Goal: Task Accomplishment & Management: Complete application form

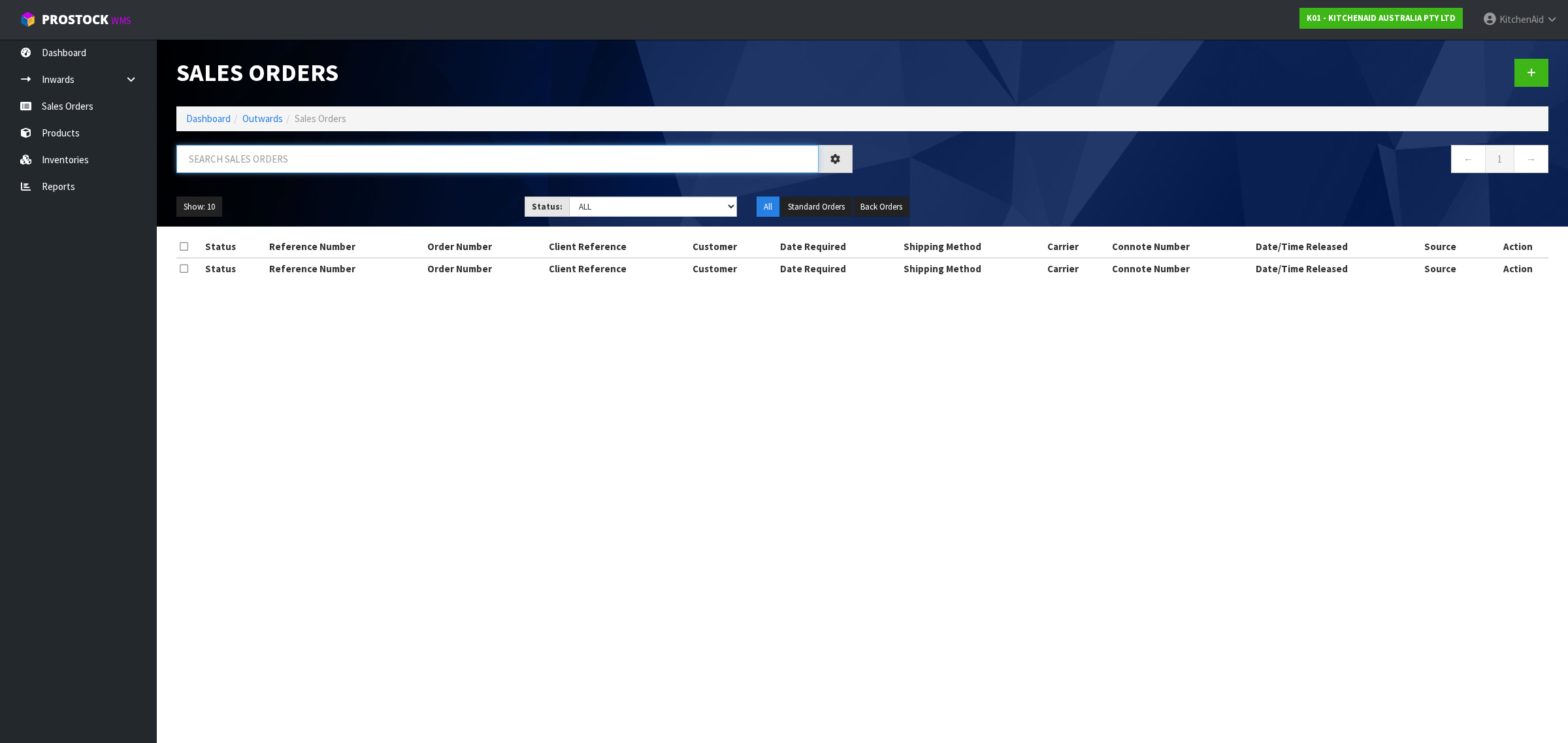
drag, startPoint x: 270, startPoint y: 157, endPoint x: 263, endPoint y: 152, distance: 8.6
click at [263, 152] on input "text" at bounding box center [497, 159] width 642 height 28
paste input "82034838"
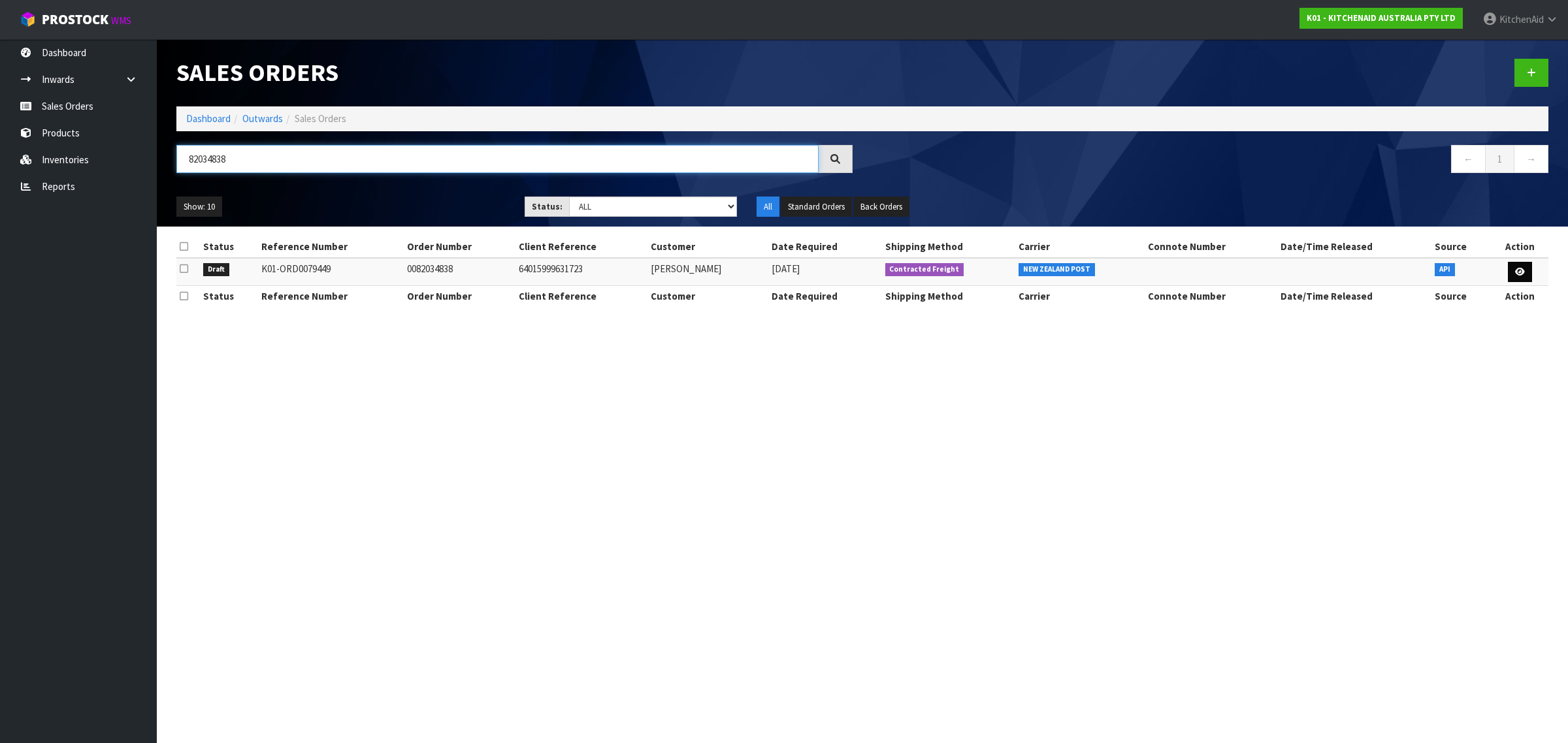
type input "82034838"
click at [1520, 272] on icon at bounding box center [1519, 271] width 10 height 8
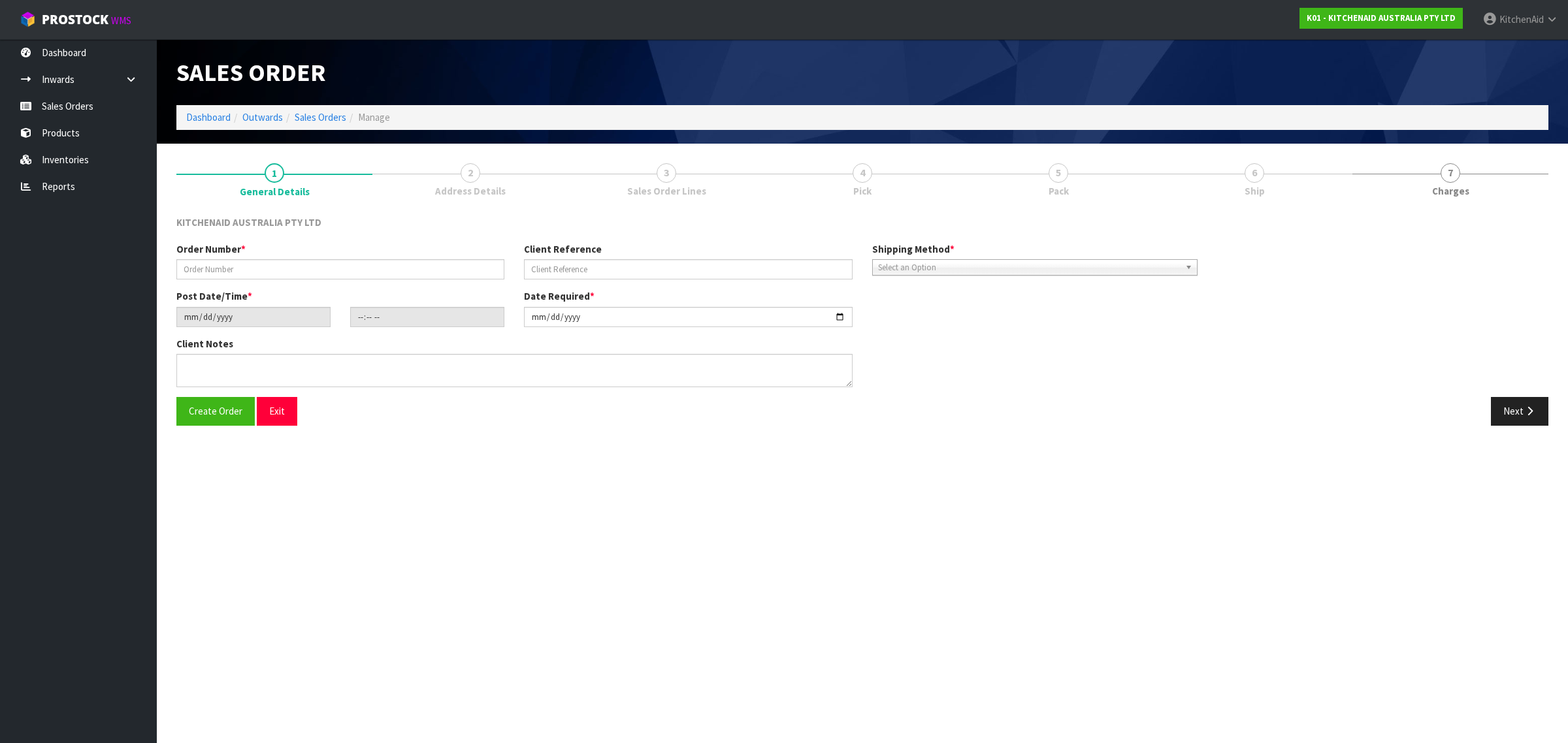
type input "0082034838"
type input "64015999631723"
type input "[DATE]"
type input "11:38:03.000"
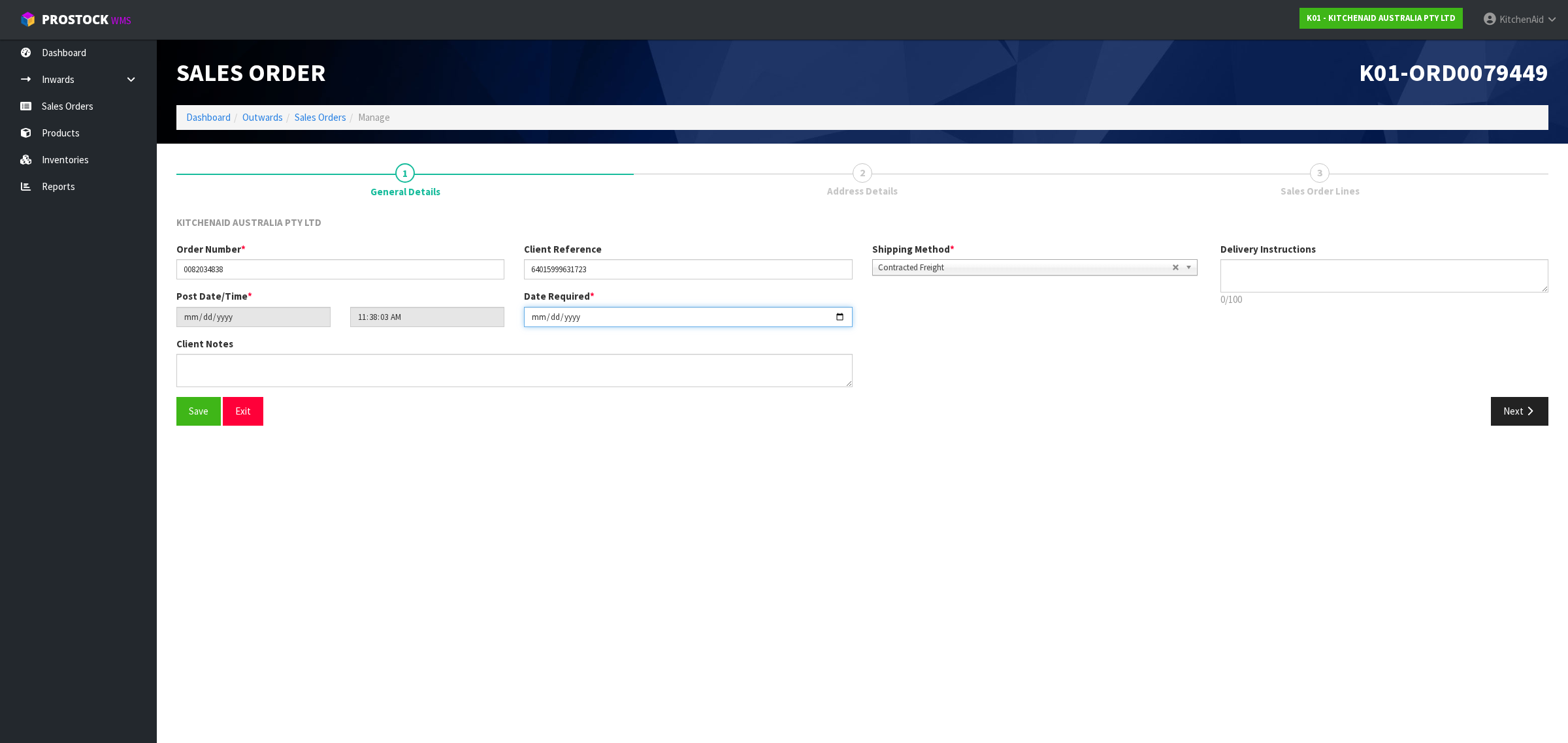
click at [841, 315] on input "[DATE]" at bounding box center [687, 317] width 328 height 21
type input "[DATE]"
click at [1528, 408] on icon "button" at bounding box center [1529, 411] width 12 height 10
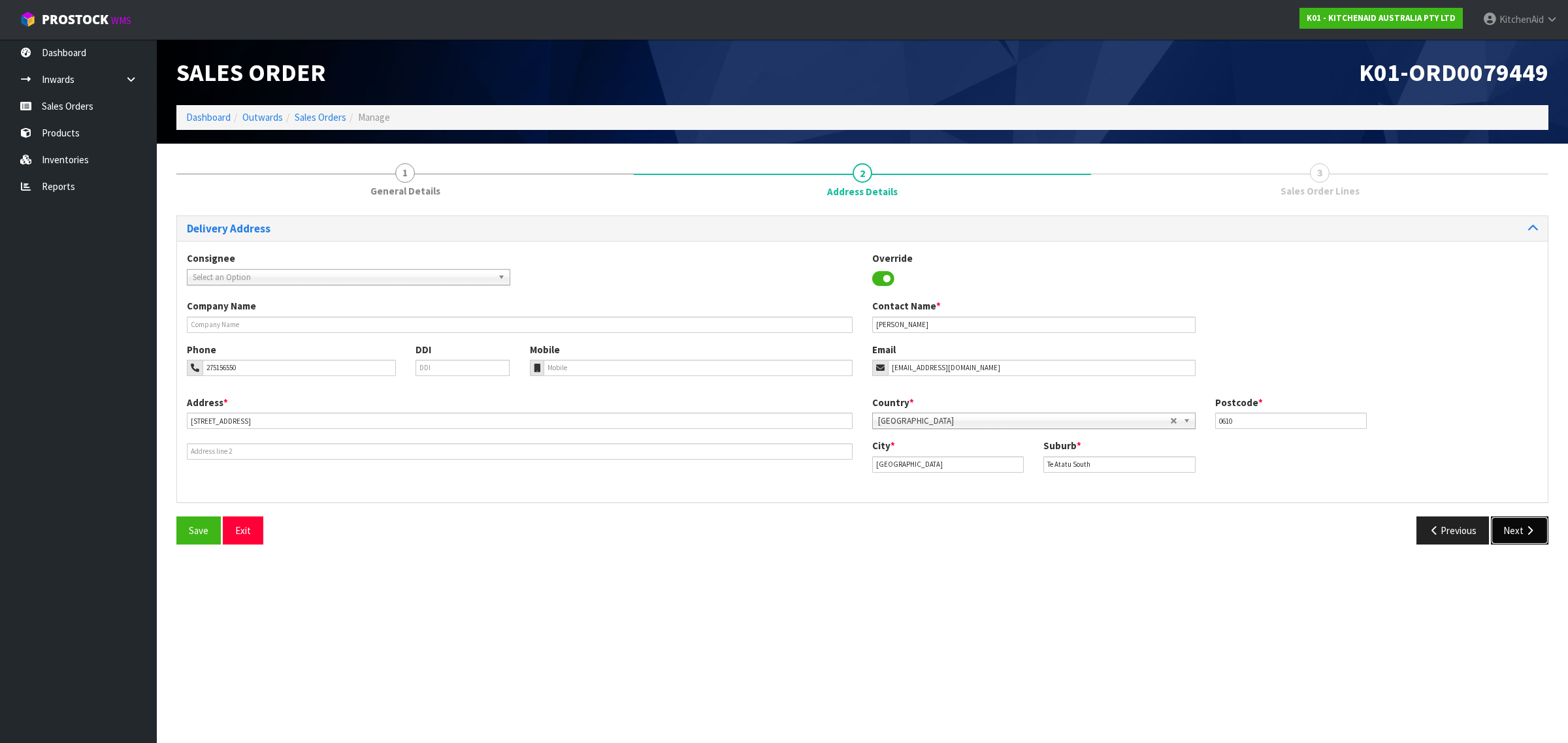
click at [1514, 523] on button "Next" at bounding box center [1519, 530] width 58 height 28
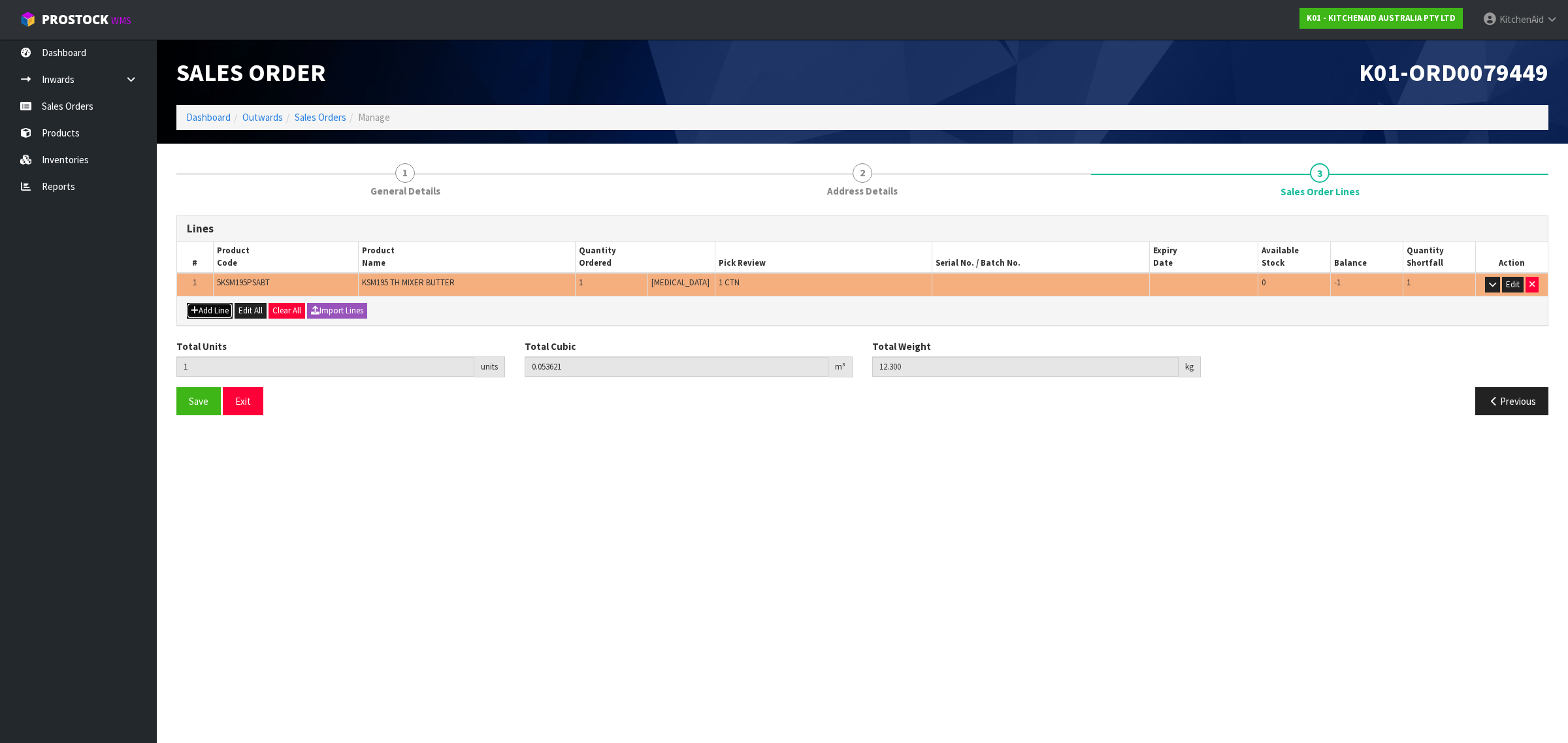
click at [229, 311] on button "Add Line" at bounding box center [210, 311] width 46 height 16
type input "0"
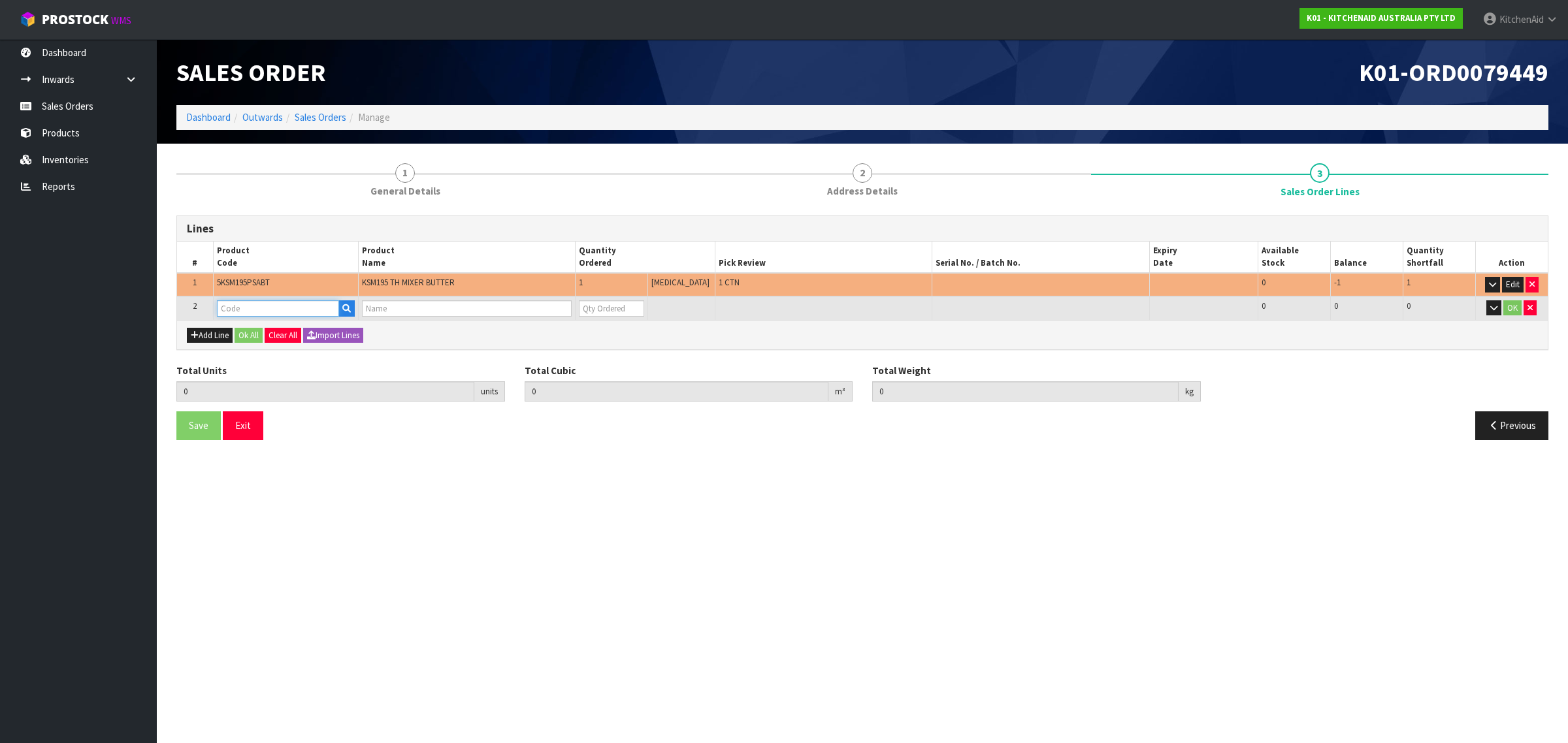
click at [236, 308] on input "text" at bounding box center [277, 308] width 122 height 16
paste input "5KSM195PSAPT"
type input "5KSM195PSAPT"
type input "1"
type input "0.053621"
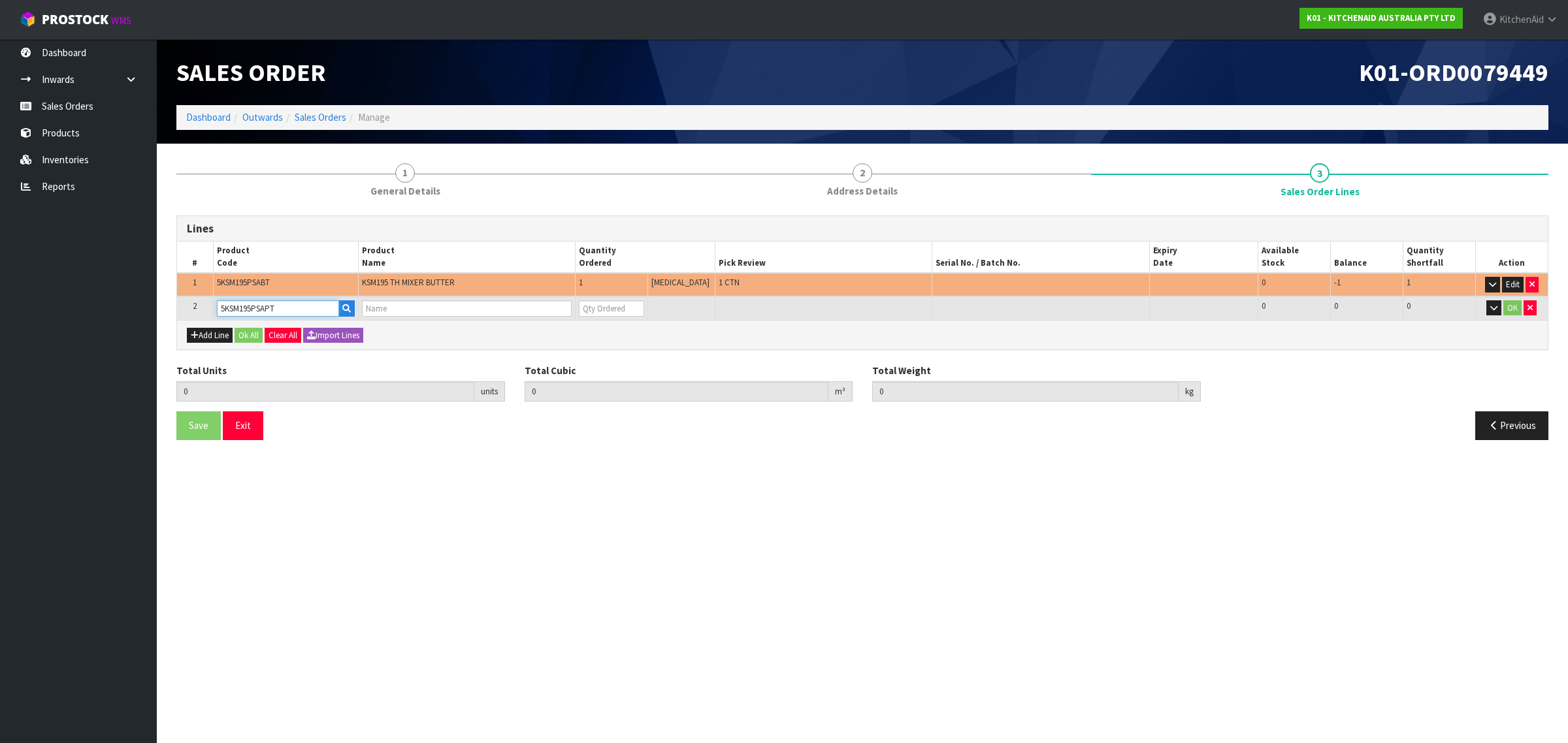
type input "12.3"
type input "KSM195 PISTACHIO MIXER"
type input "0"
type input "5KSM195PSAPT"
type input "2"
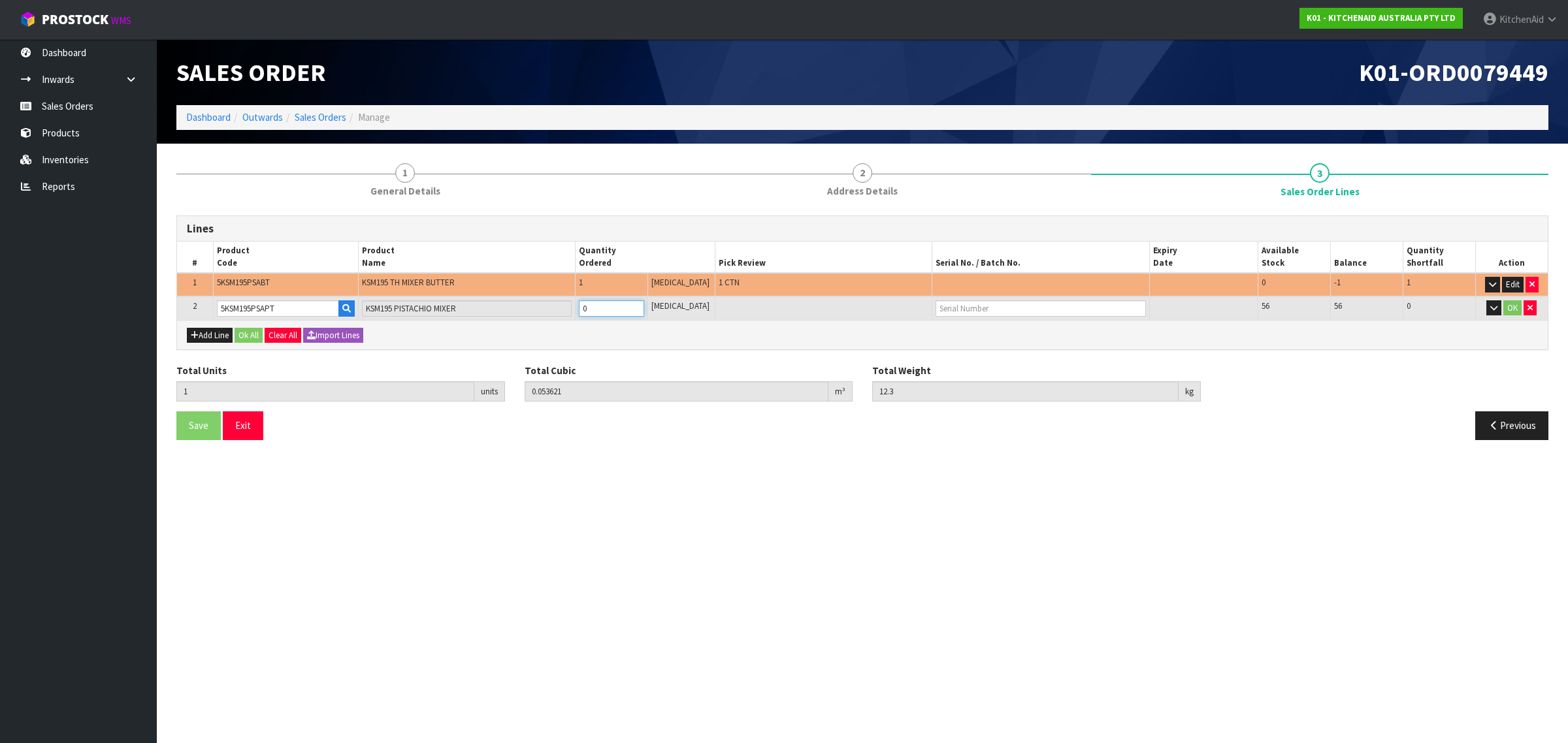
type input "0.103013"
type input "24.75"
type input "1"
click at [644, 302] on input "1" at bounding box center [612, 308] width 65 height 16
click at [1509, 305] on button "OK" at bounding box center [1513, 308] width 18 height 16
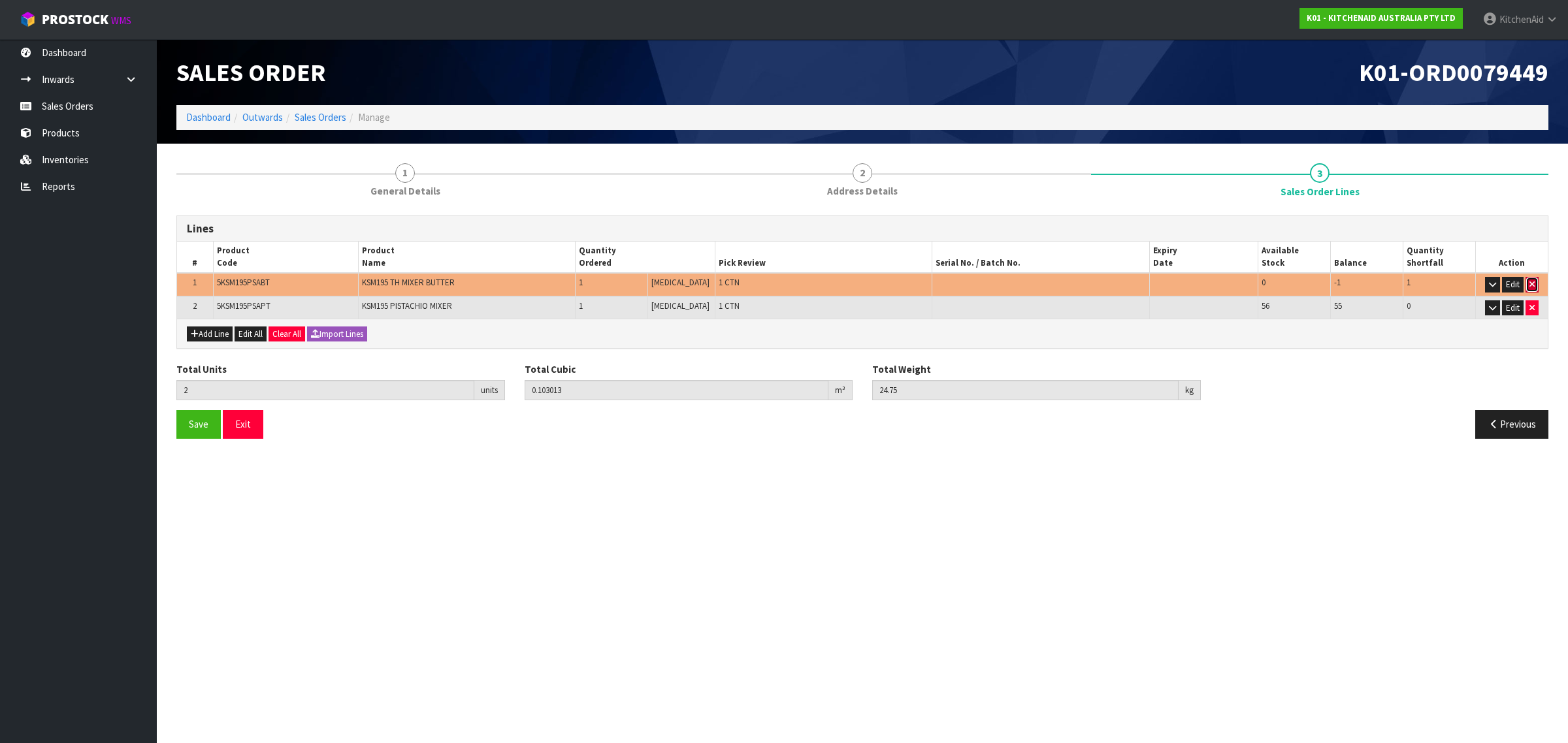
click at [1531, 283] on icon "button" at bounding box center [1532, 284] width 5 height 8
type input "1"
type input "0.049392"
type input "12.45"
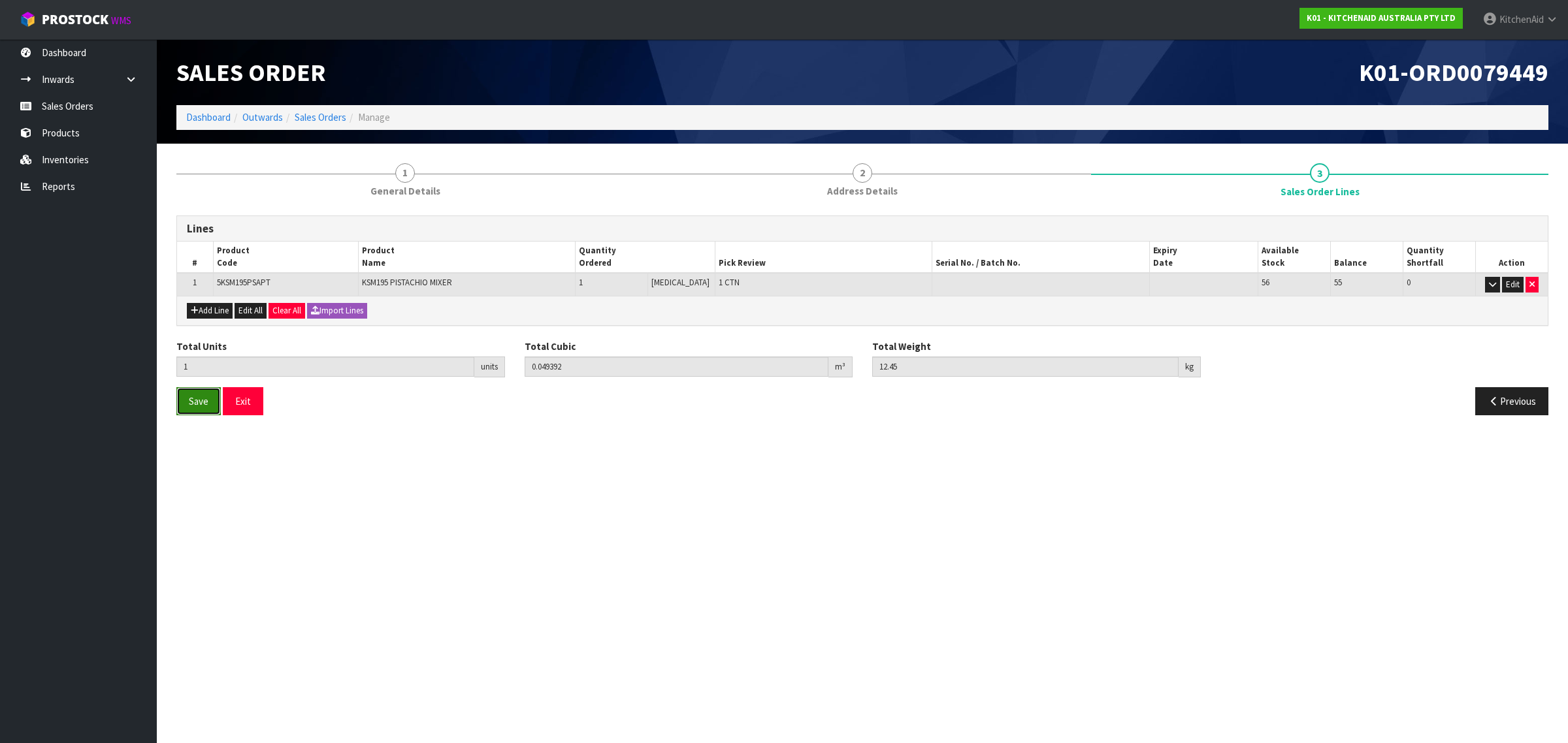
click at [197, 406] on span "Save" at bounding box center [198, 401] width 20 height 12
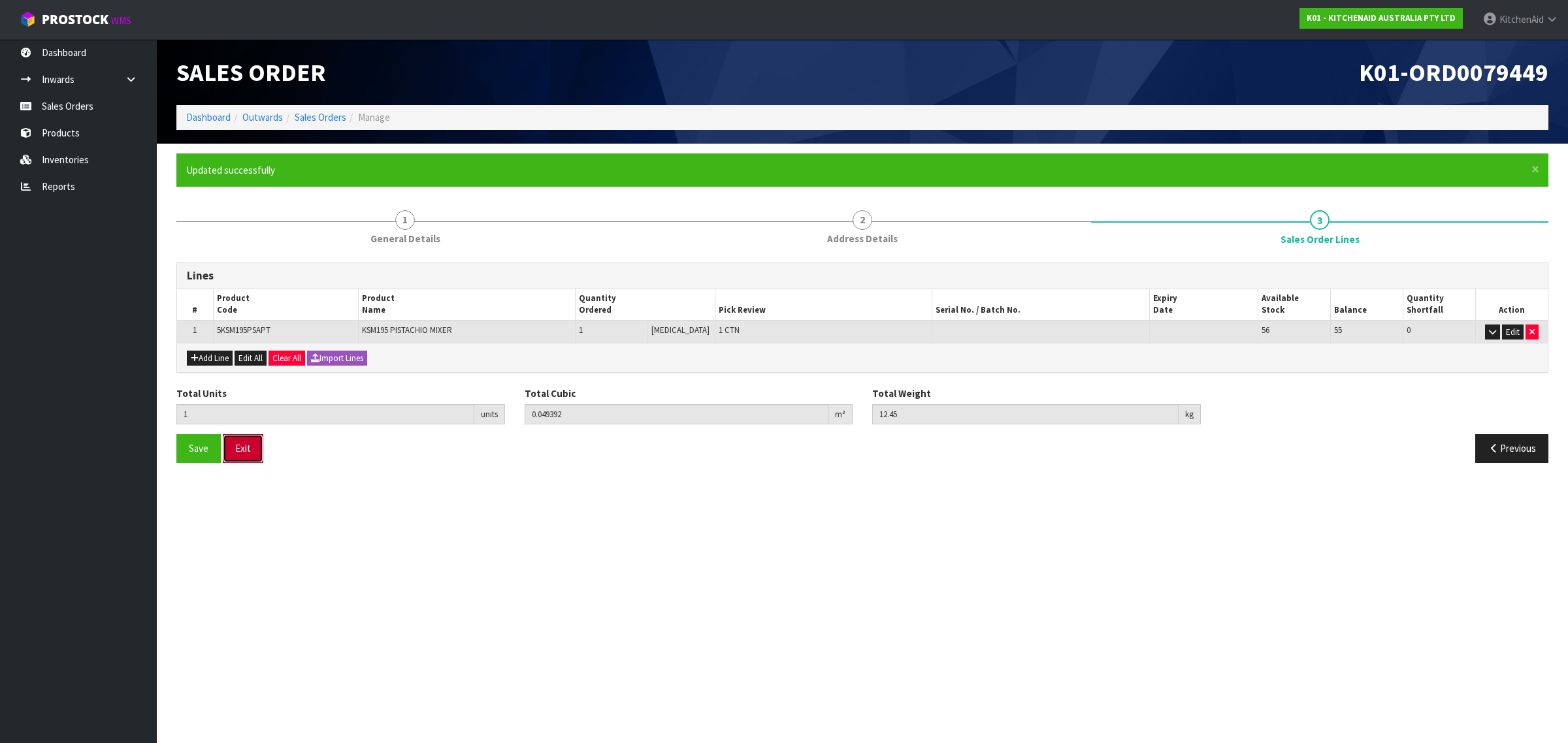
click at [246, 455] on button "Exit" at bounding box center [242, 448] width 40 height 28
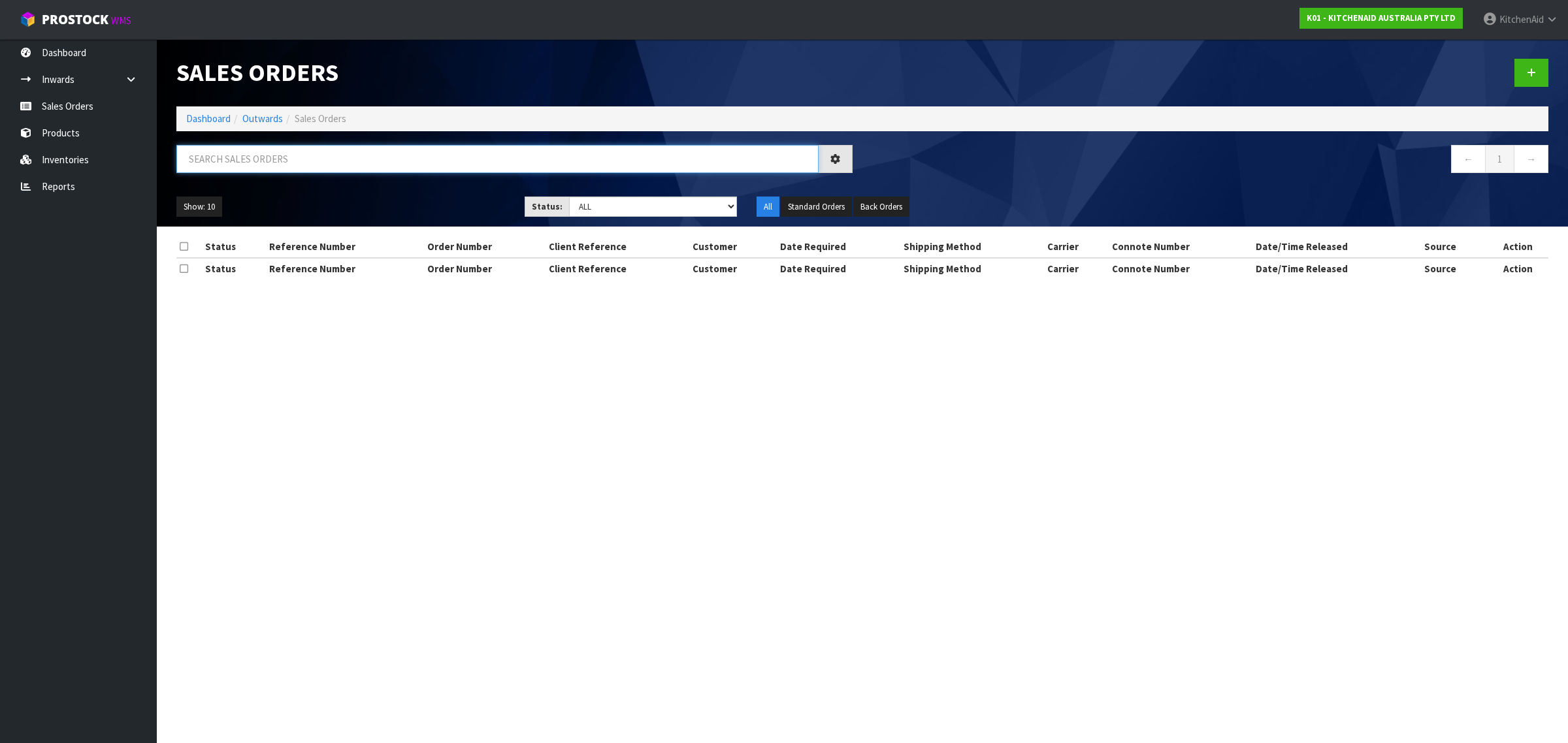
click at [296, 157] on input "text" at bounding box center [497, 159] width 642 height 28
paste input "82034061"
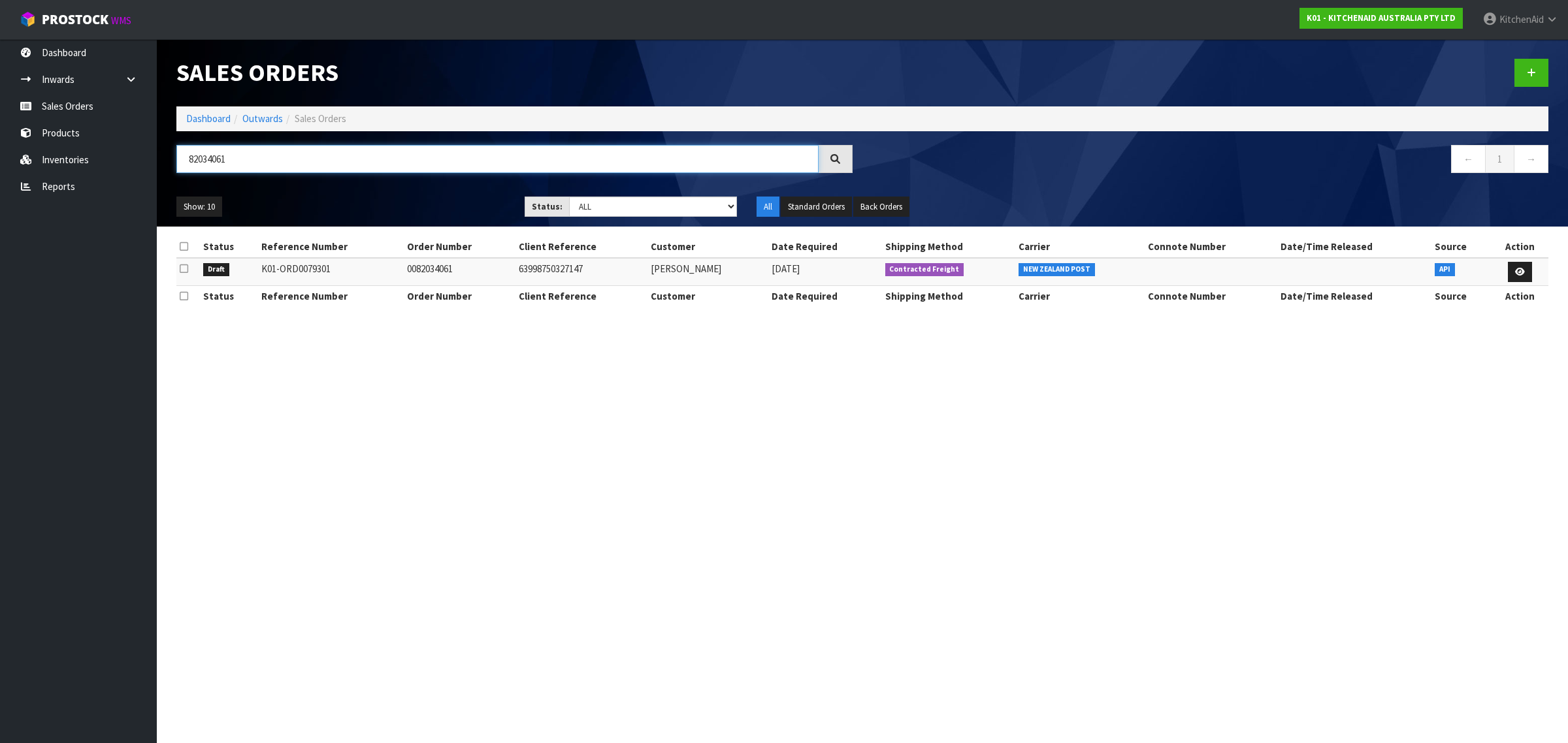
type input "82034061"
click at [1523, 267] on icon at bounding box center [1519, 271] width 10 height 8
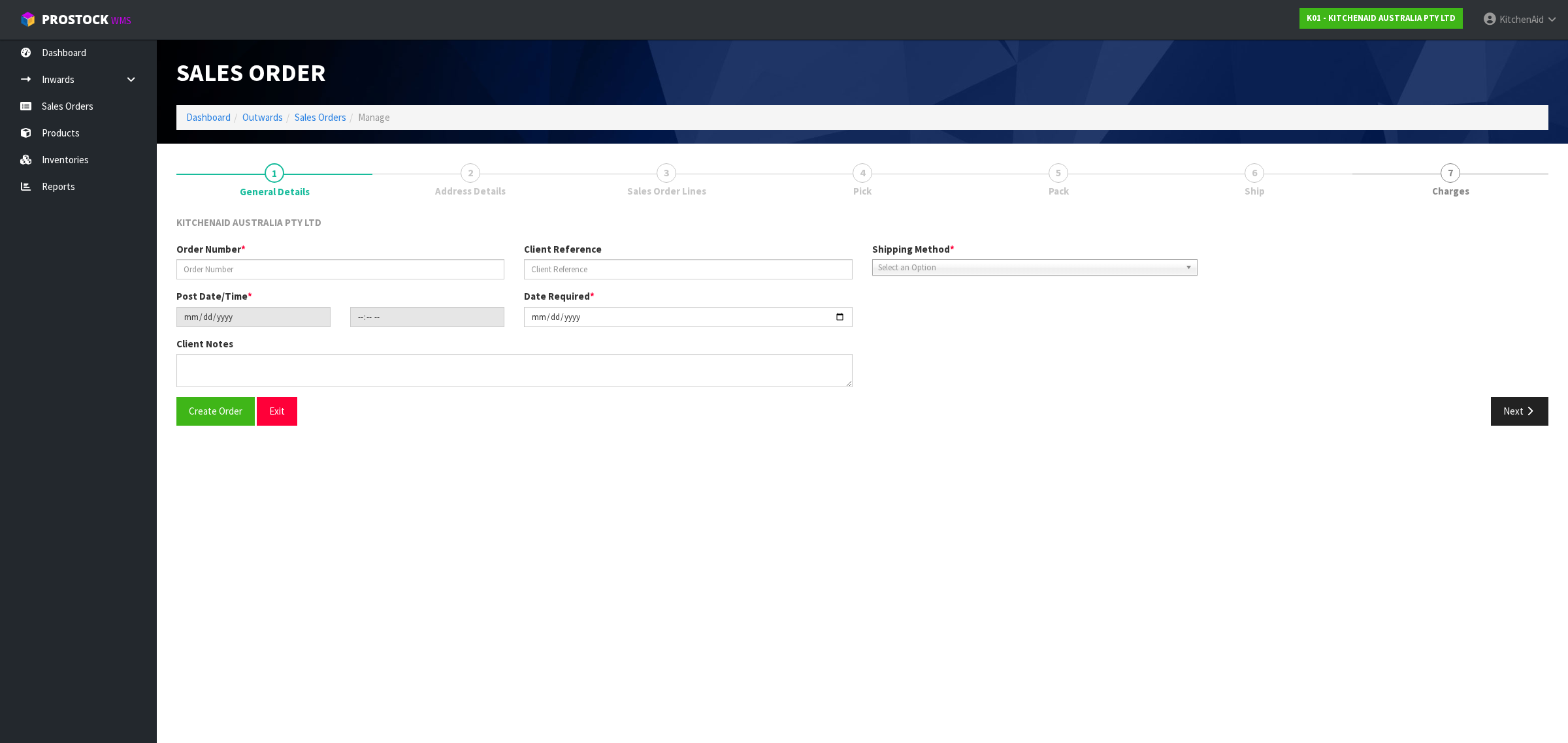
type input "0082034061"
type input "63998750327147"
type input "[DATE]"
type input "15:40:51.000"
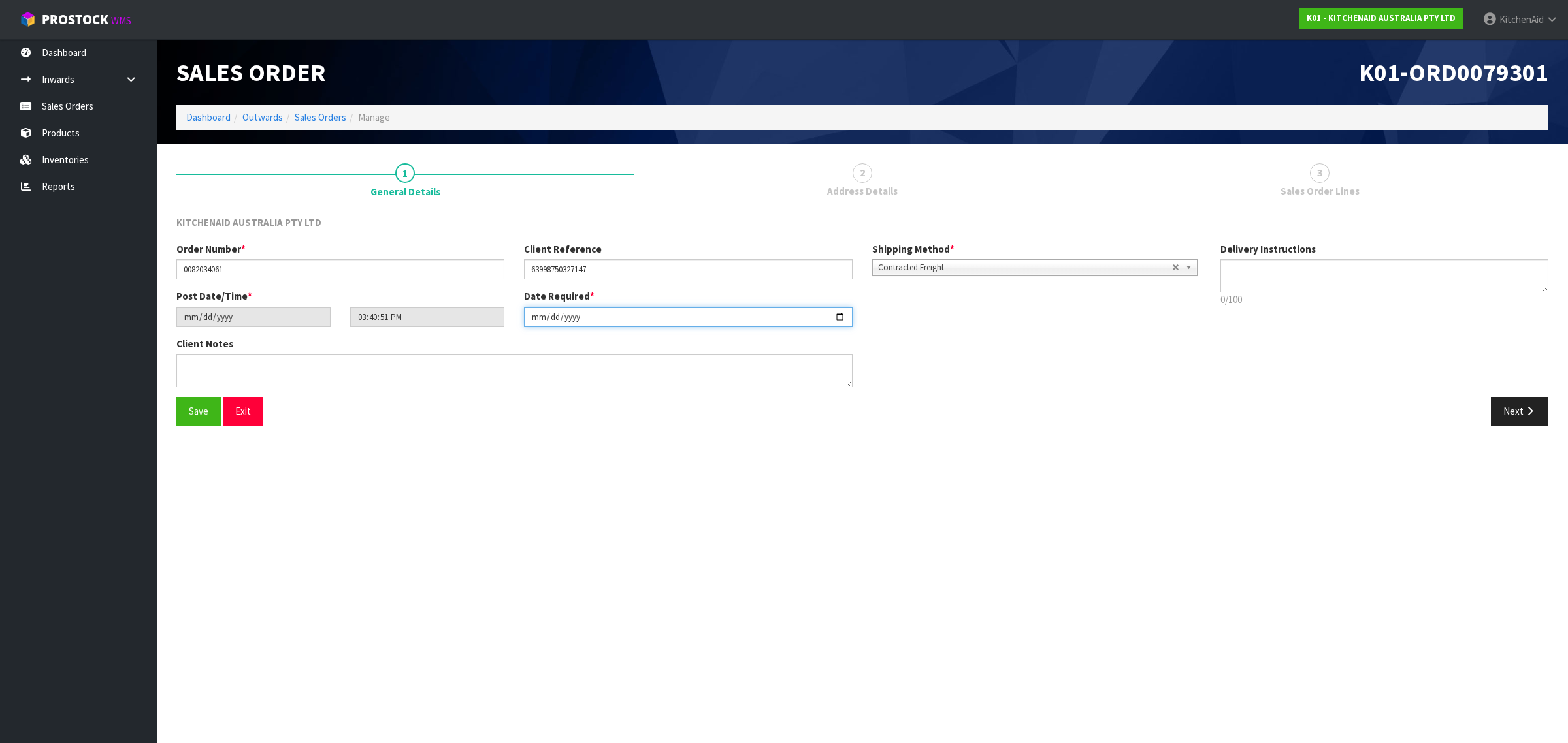
click at [839, 309] on input "[DATE]" at bounding box center [687, 317] width 328 height 21
click at [838, 314] on input "[DATE]" at bounding box center [687, 317] width 328 height 21
type input "[DATE]"
click at [1506, 406] on button "Next" at bounding box center [1519, 411] width 58 height 28
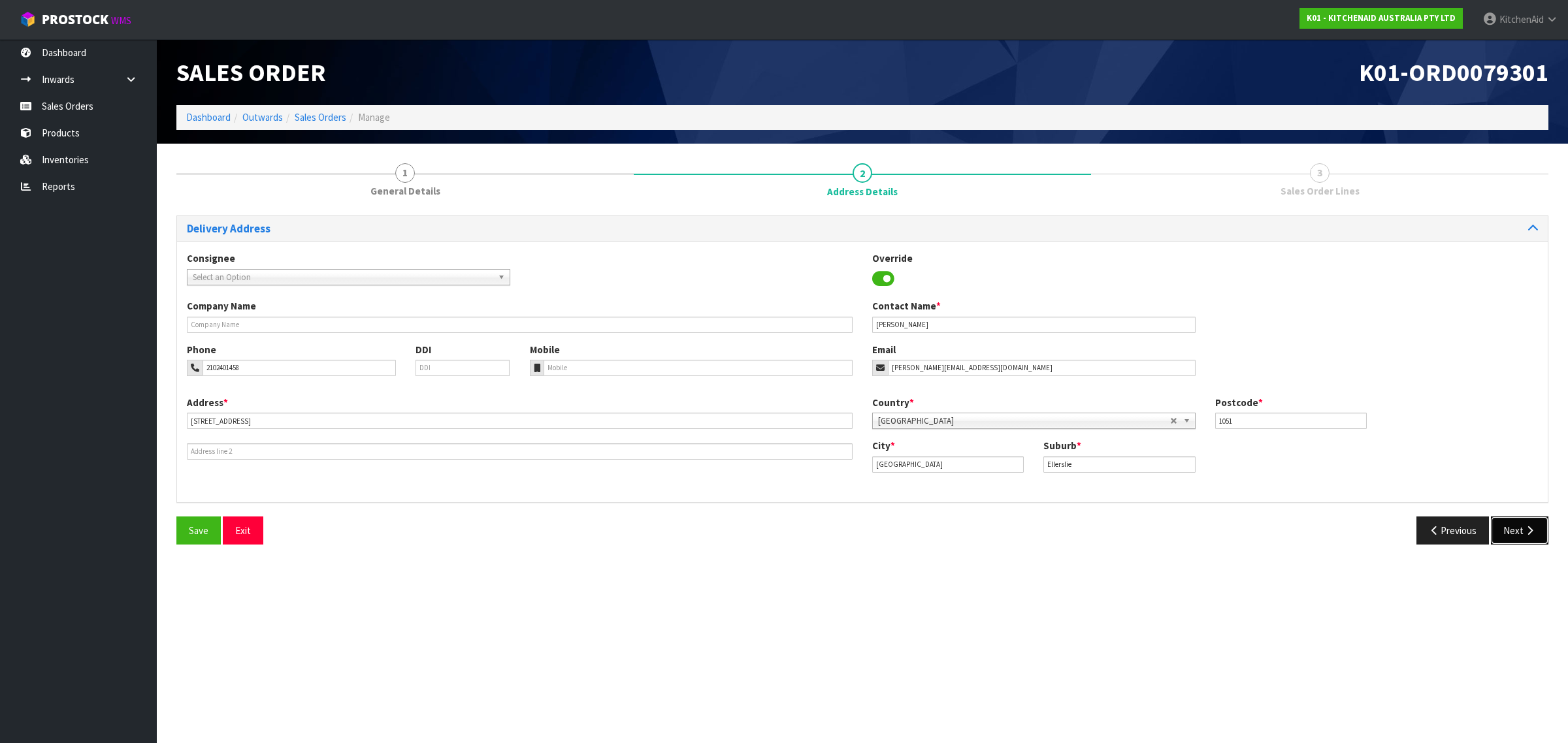
click at [1523, 527] on icon "button" at bounding box center [1529, 530] width 12 height 10
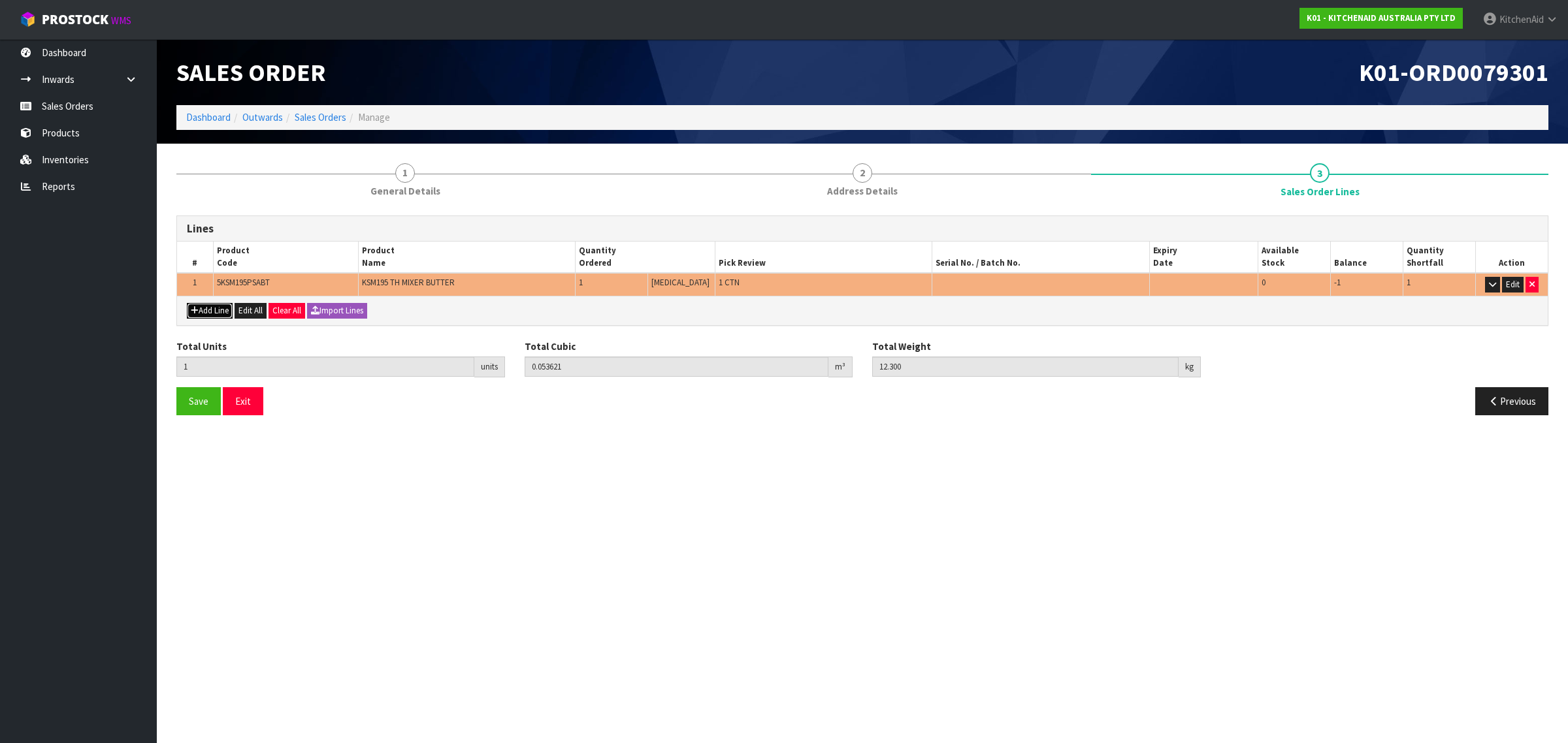
click at [221, 309] on button "Add Line" at bounding box center [210, 311] width 46 height 16
type input "0"
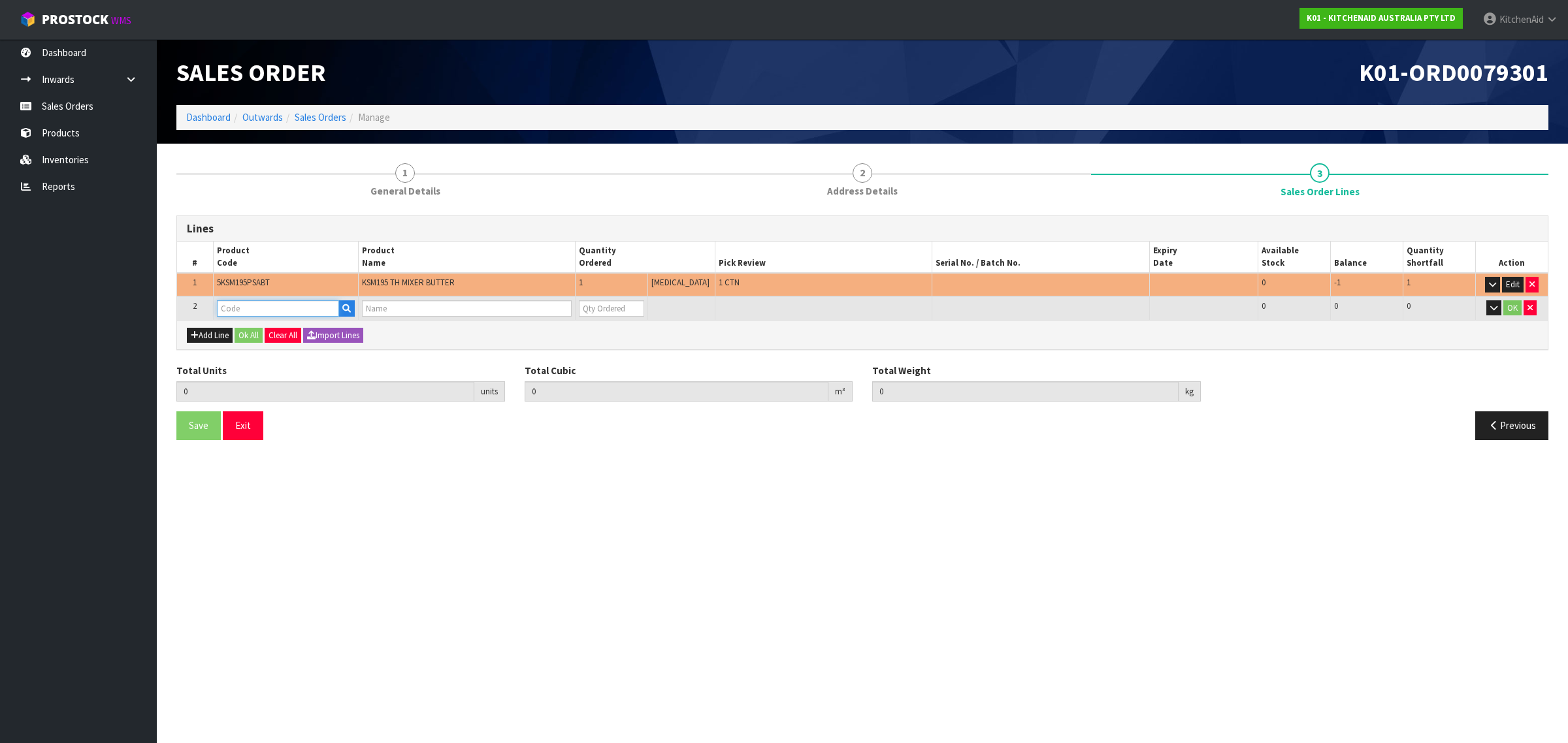
click at [318, 308] on input "text" at bounding box center [277, 308] width 122 height 16
paste input "5KSM195PSAPT"
type input "5KSM195PSAPT"
type input "1"
type input "0.053621"
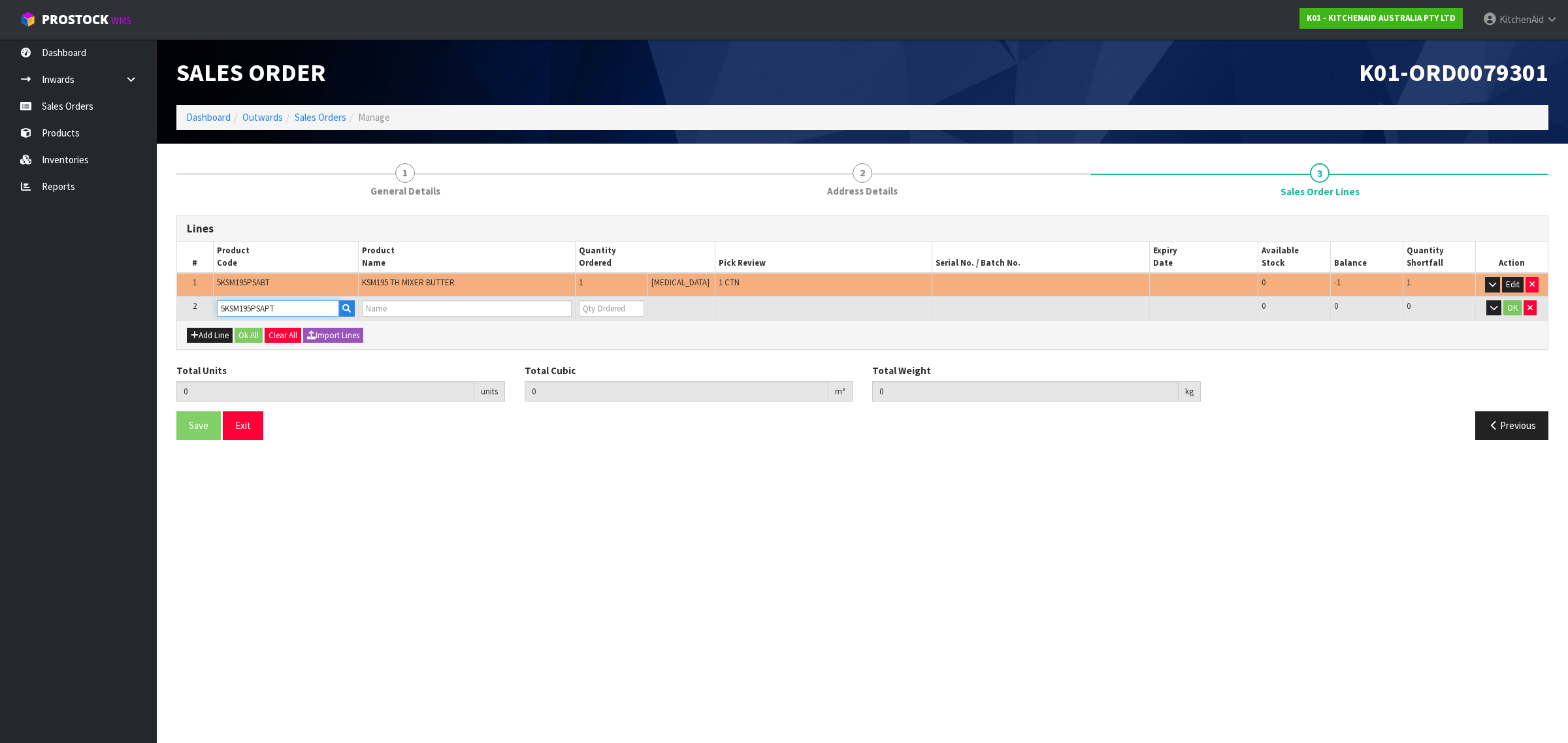
type input "12.3"
type input "KSM195 PISTACHIO MIXER"
type input "0"
type input "5KSM195PSAPT"
click at [644, 301] on input "0" at bounding box center [612, 308] width 65 height 16
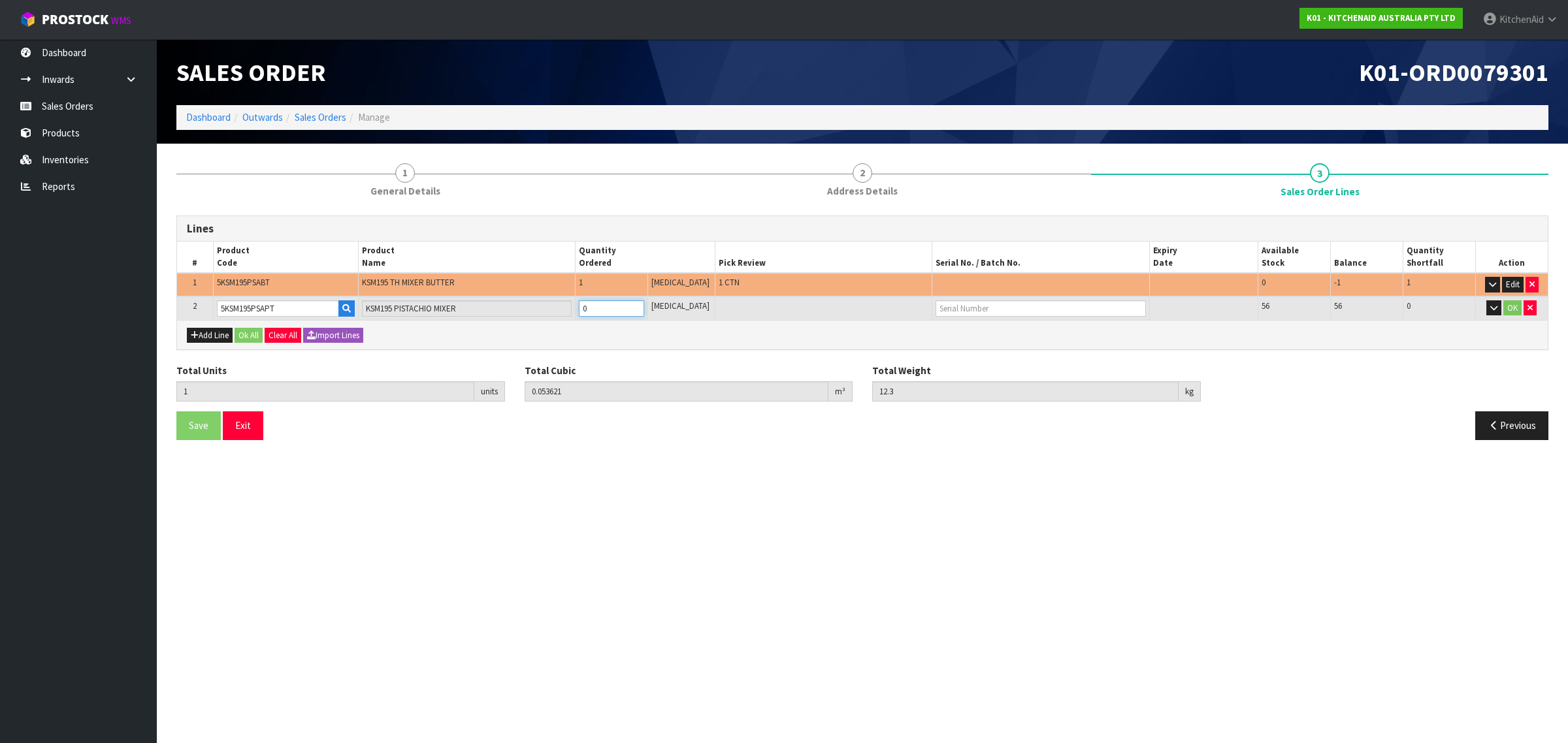
type input "2"
type input "0.103013"
type input "24.75"
type input "1"
click at [644, 304] on input "1" at bounding box center [612, 308] width 65 height 16
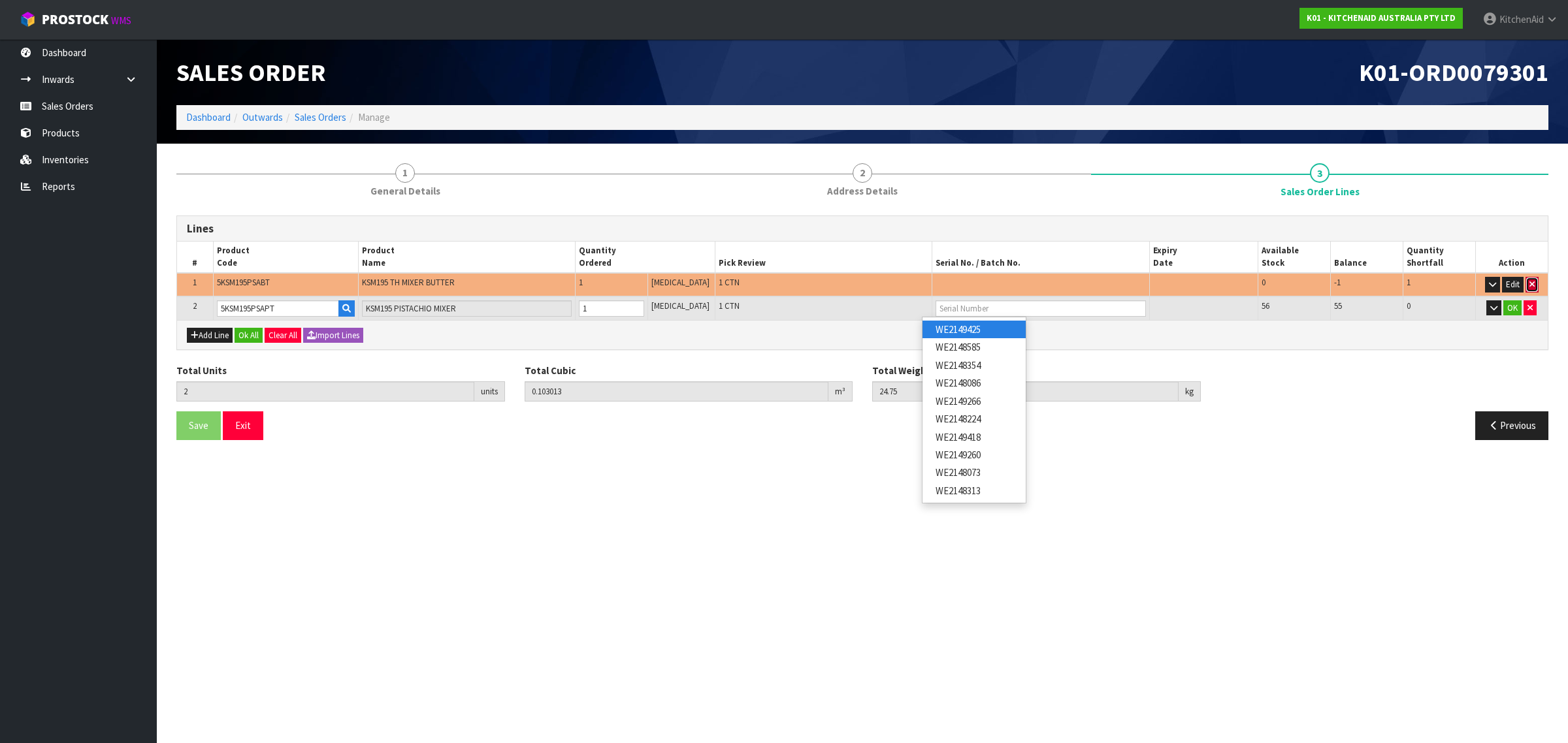
click at [1531, 283] on icon "button" at bounding box center [1532, 284] width 5 height 8
type input "1"
type input "0.049392"
type input "12.45"
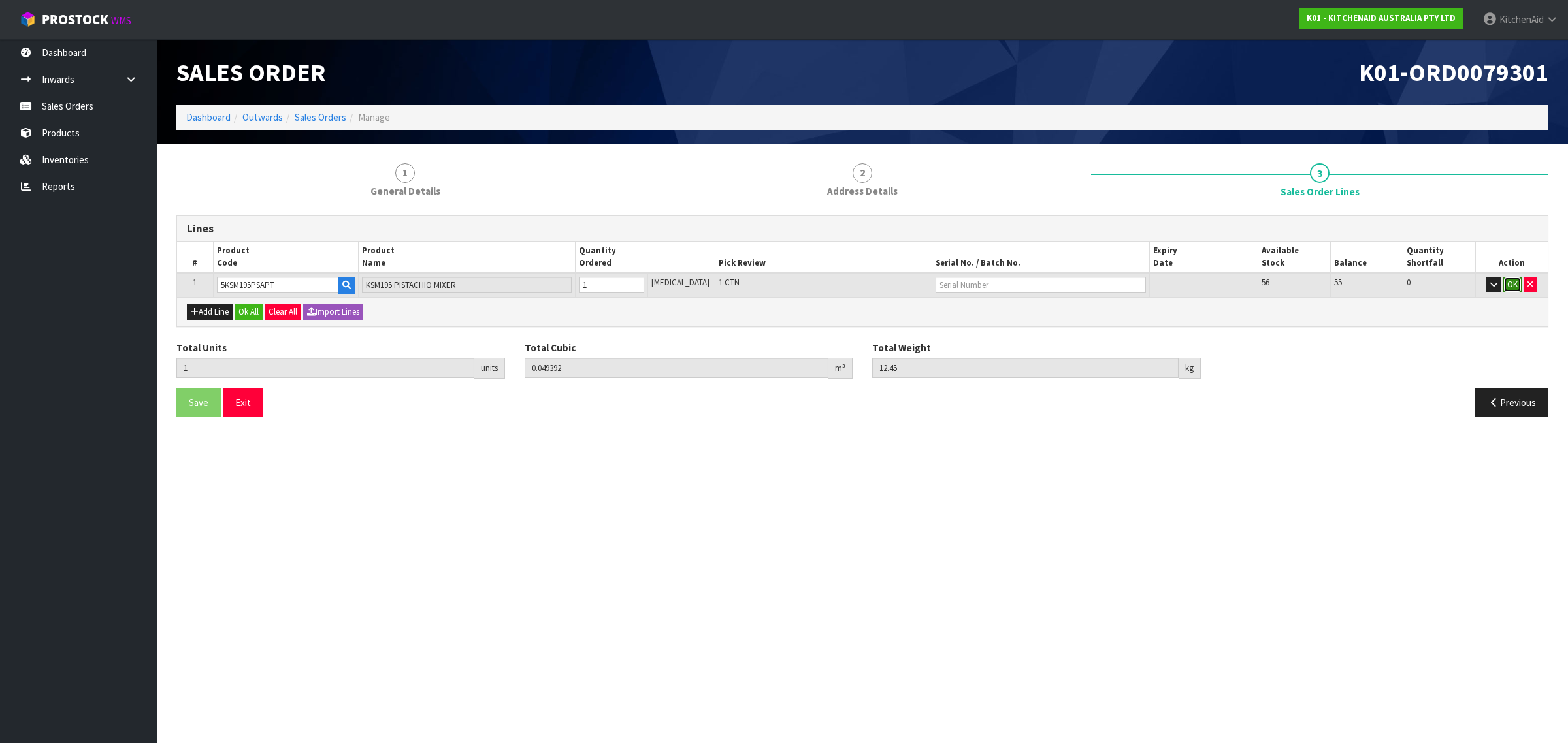
click at [1509, 281] on button "OK" at bounding box center [1513, 284] width 18 height 16
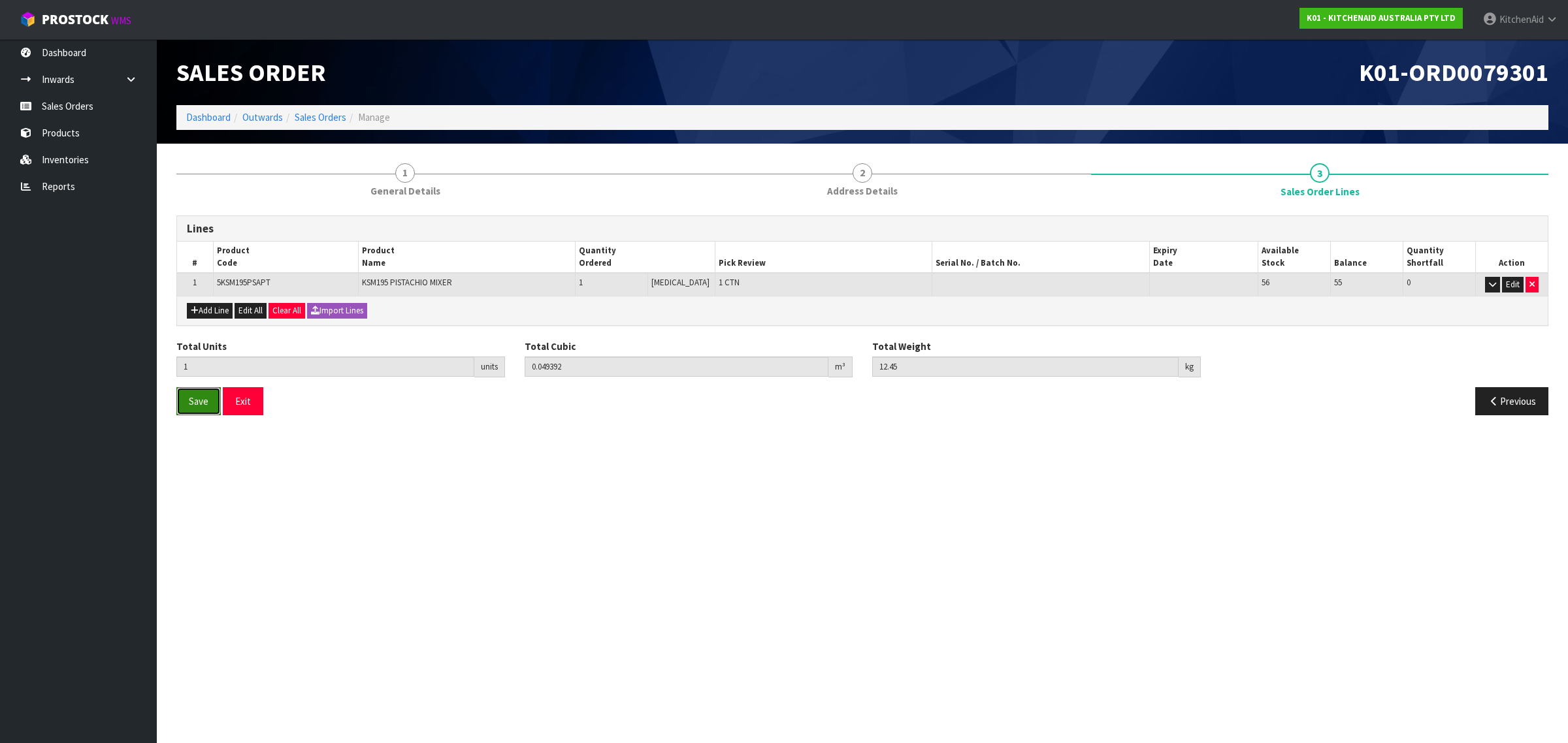
click at [197, 405] on span "Save" at bounding box center [198, 401] width 20 height 12
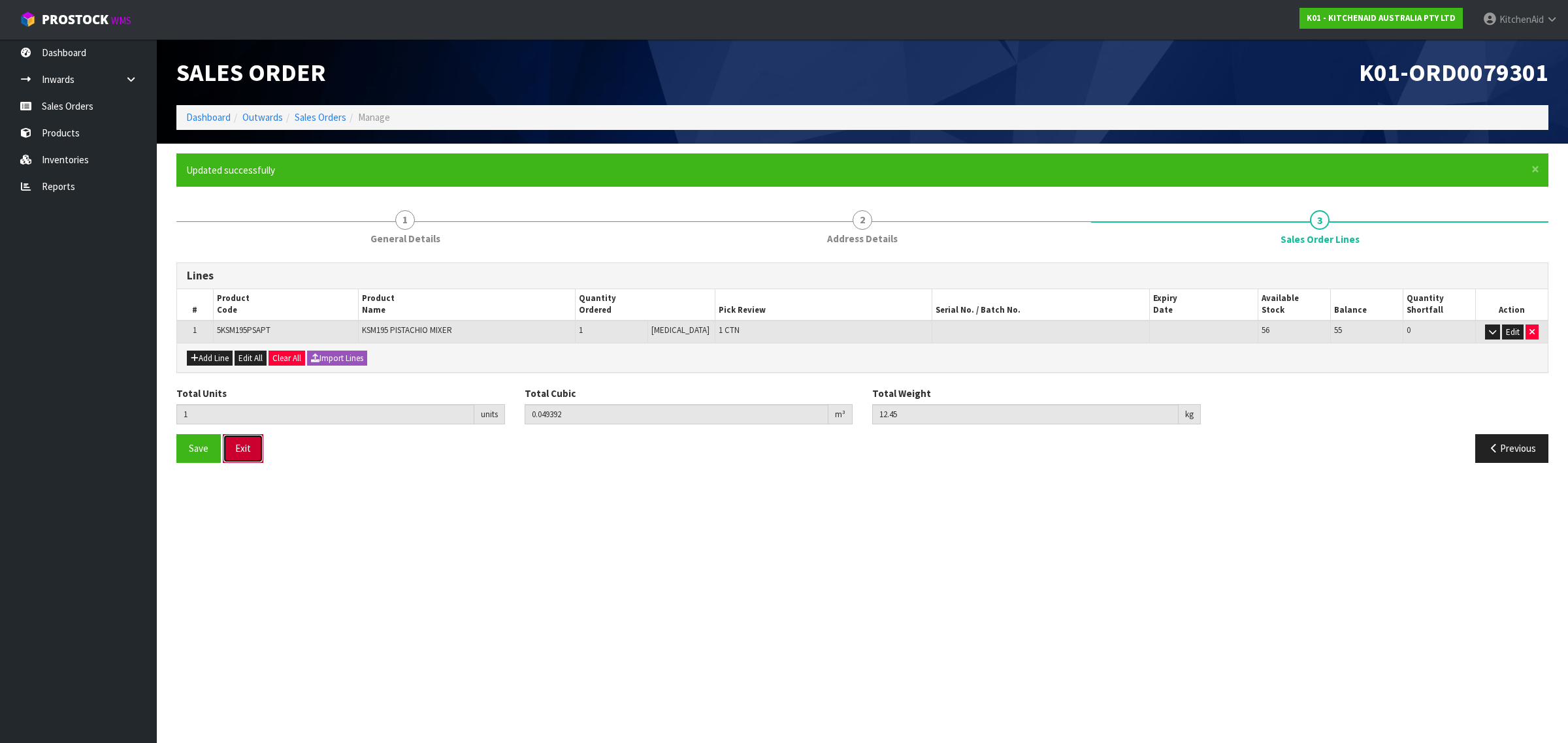
click at [245, 447] on button "Exit" at bounding box center [242, 448] width 40 height 28
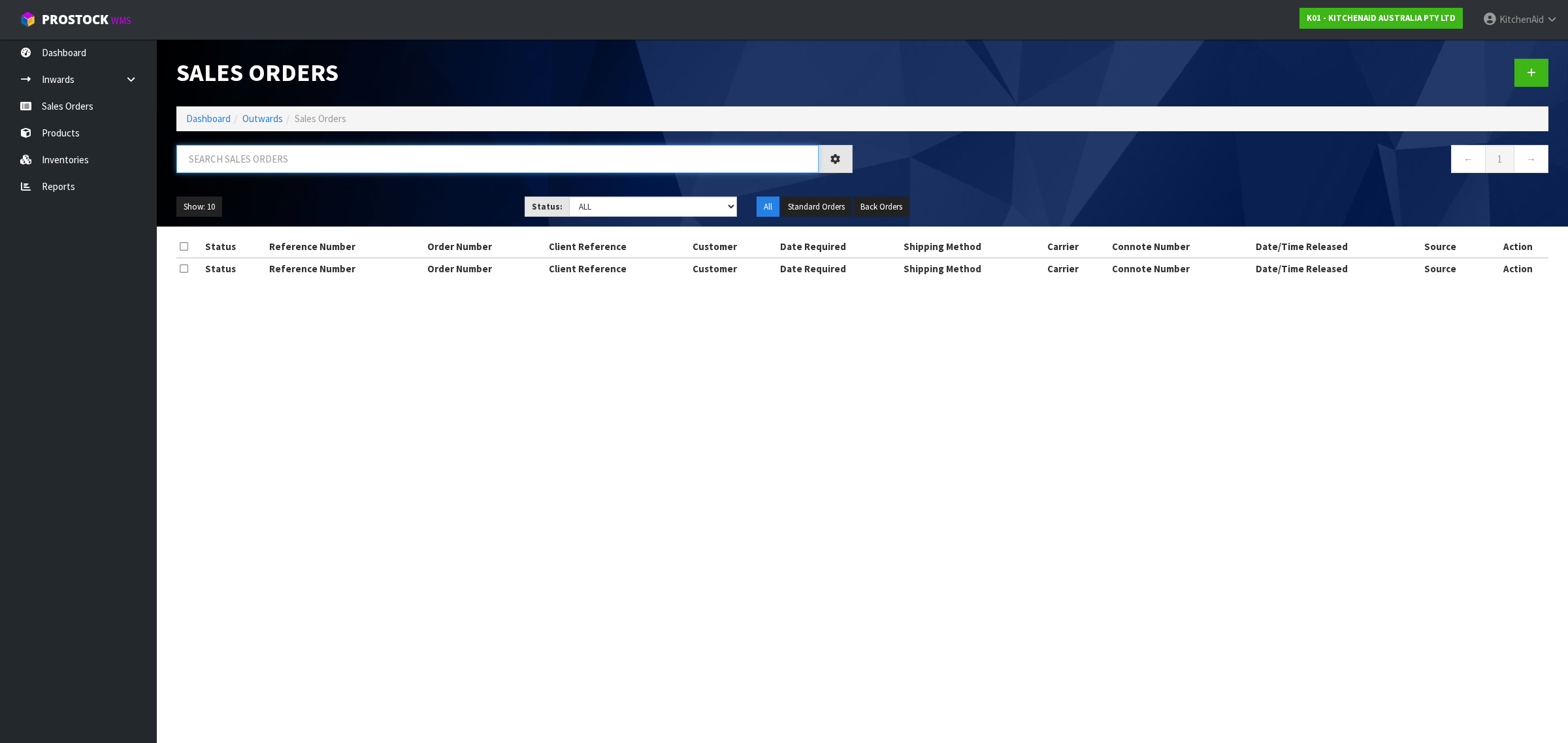
click at [351, 147] on input "text" at bounding box center [497, 159] width 642 height 28
paste input "82030099"
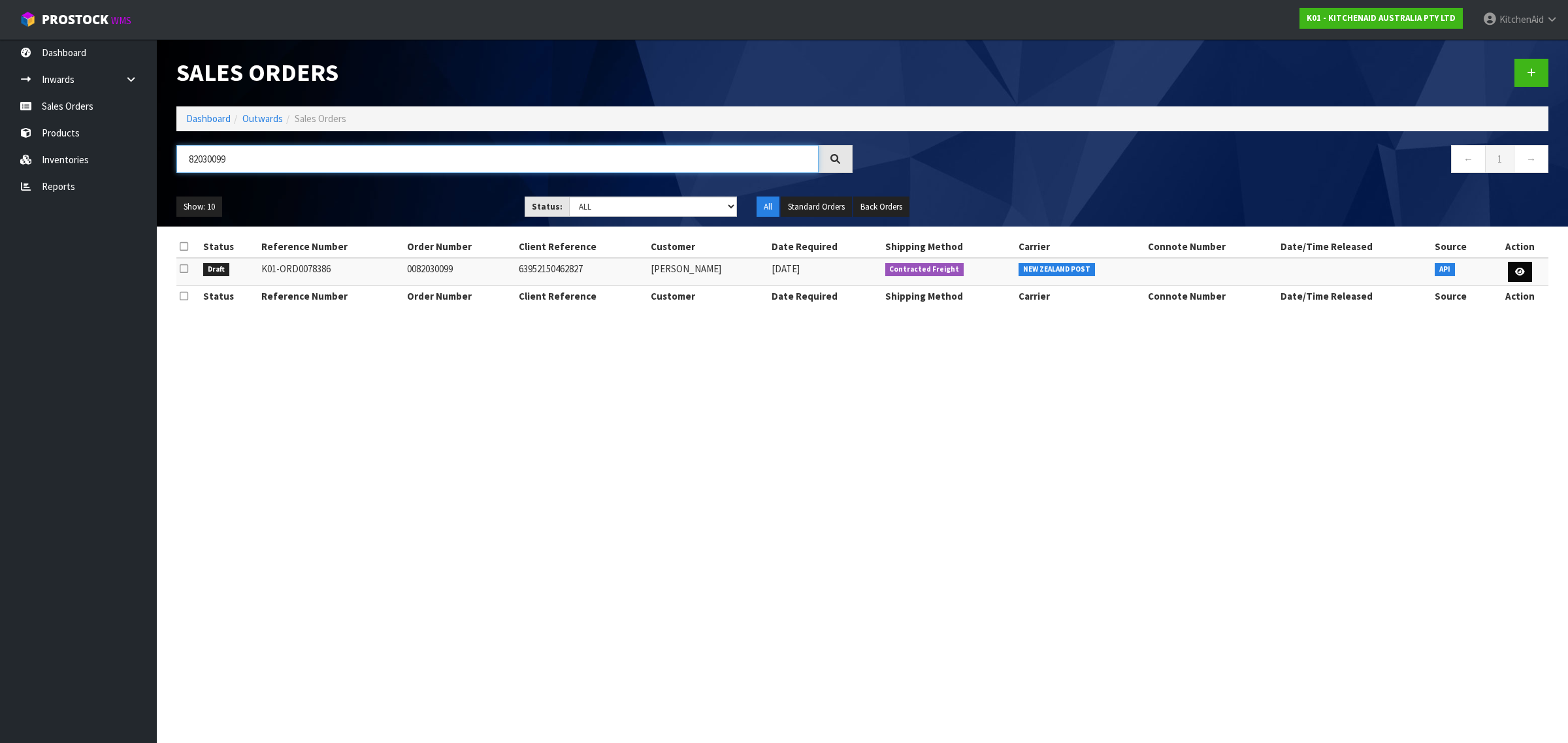
type input "82030099"
click at [1513, 277] on link at bounding box center [1520, 273] width 24 height 21
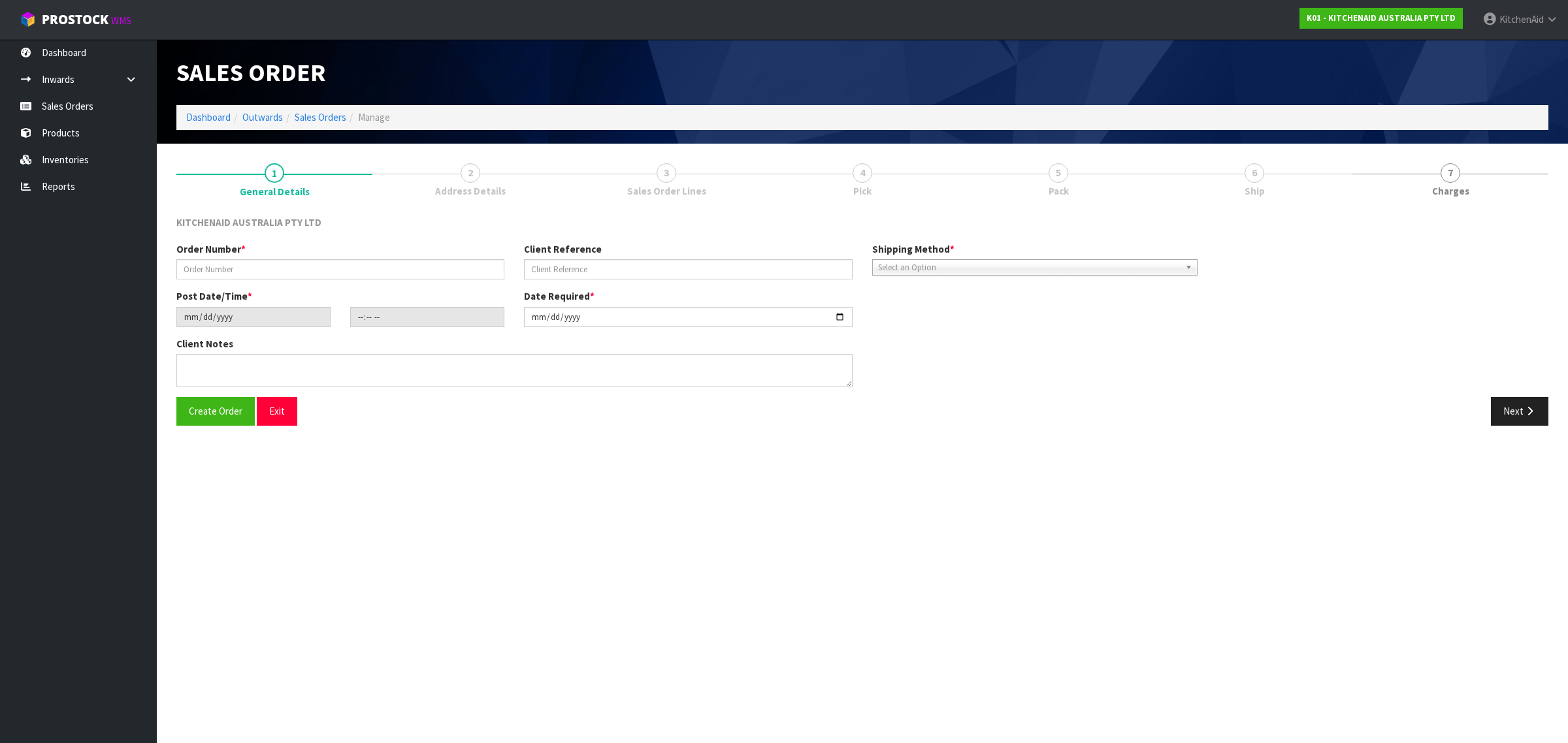
type input "0082030099"
type input "63952150462827"
type input "[DATE]"
type input "13:35:45.000"
type input "[DATE]"
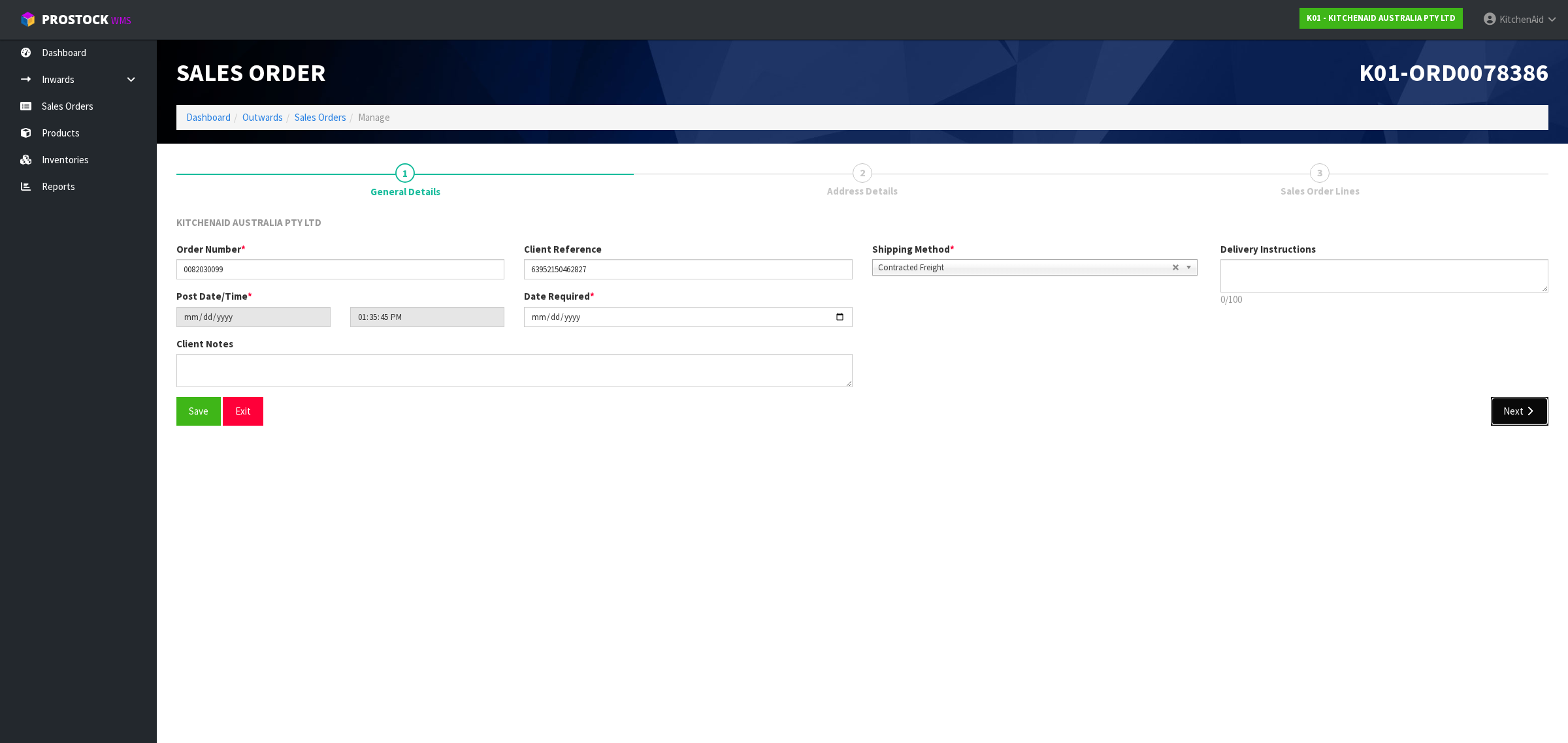
click at [1519, 413] on button "Next" at bounding box center [1519, 411] width 58 height 28
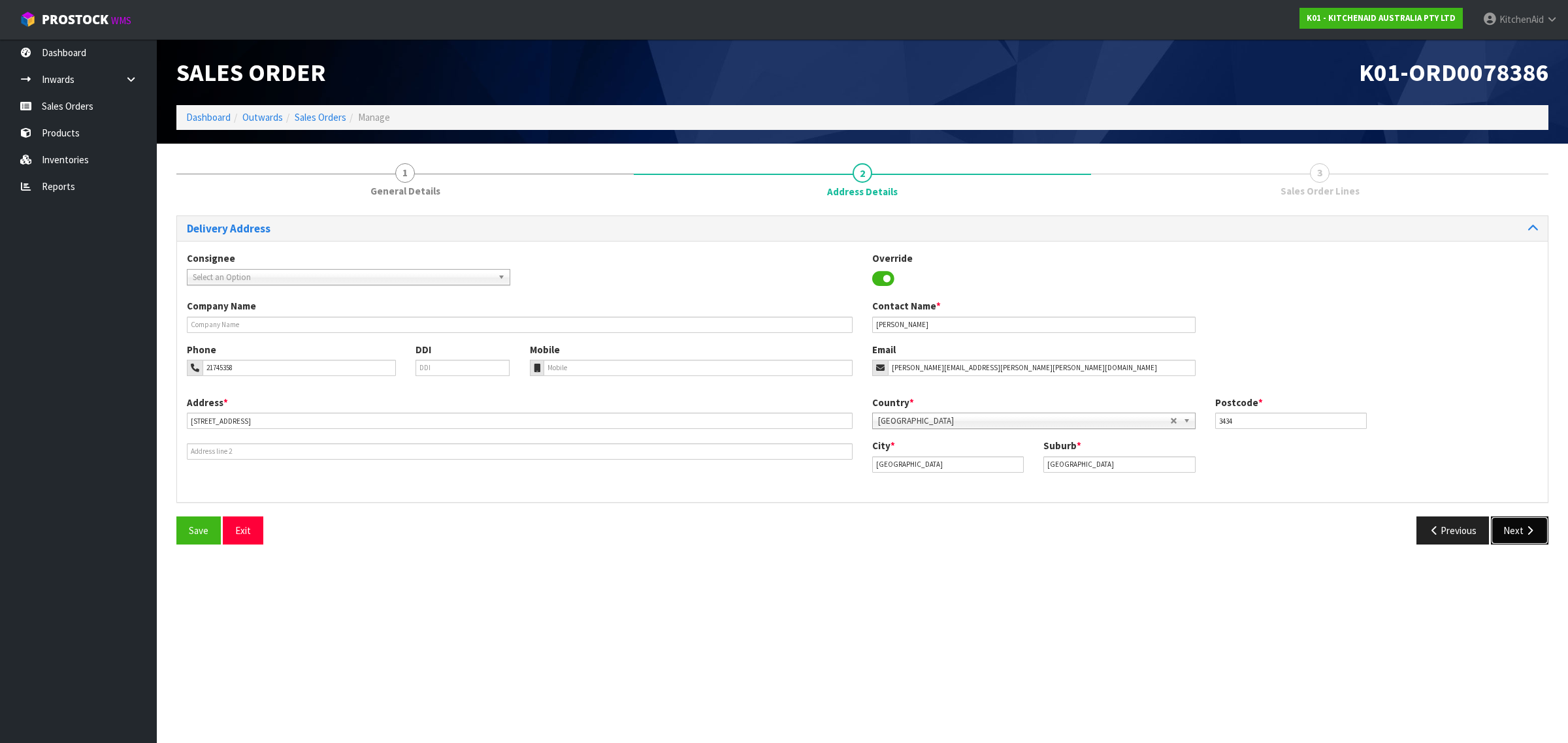
click at [1521, 527] on button "Next" at bounding box center [1519, 530] width 58 height 28
